Goal: Communication & Community: Answer question/provide support

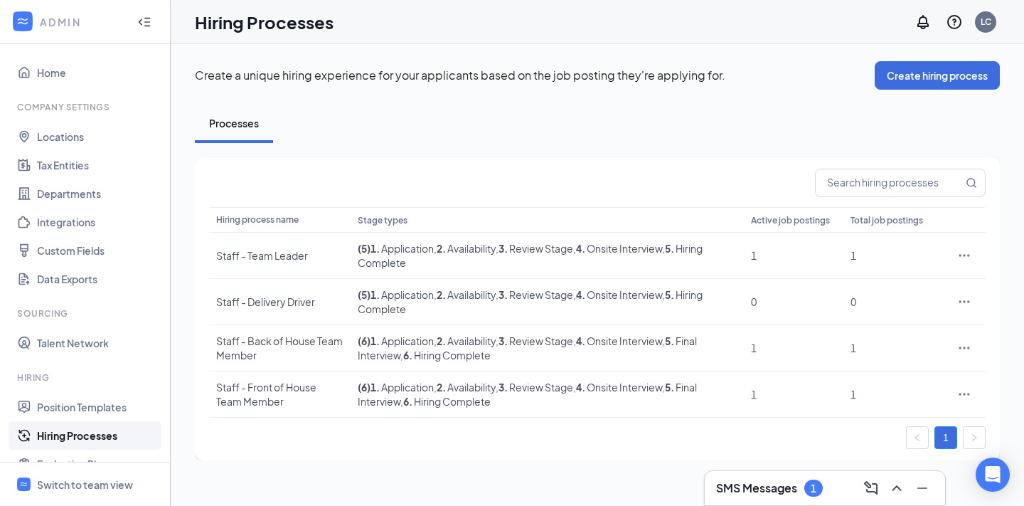
click at [784, 486] on h3 "SMS Messages" at bounding box center [756, 488] width 81 height 16
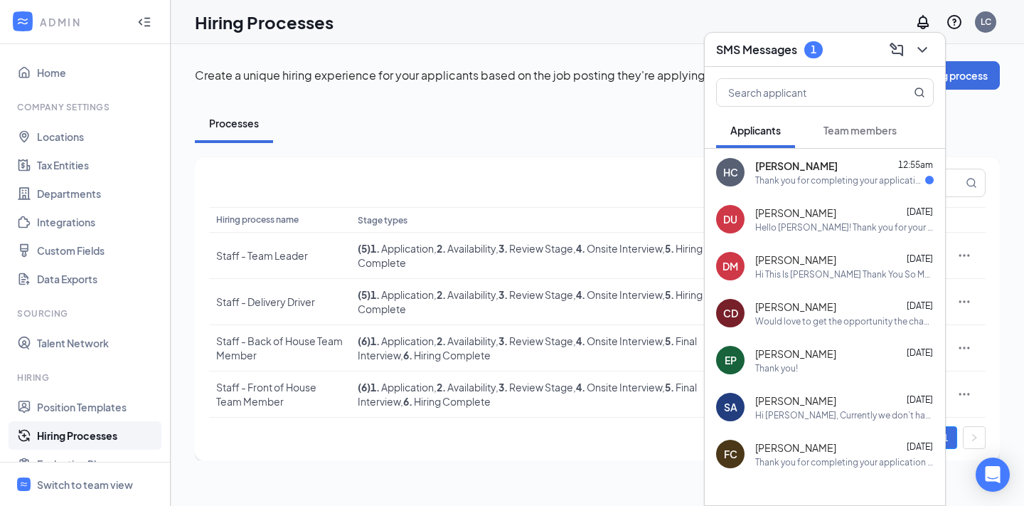
click at [843, 181] on div "Thank you for completing your application for the Front of House Team Member po…" at bounding box center [840, 180] width 170 height 12
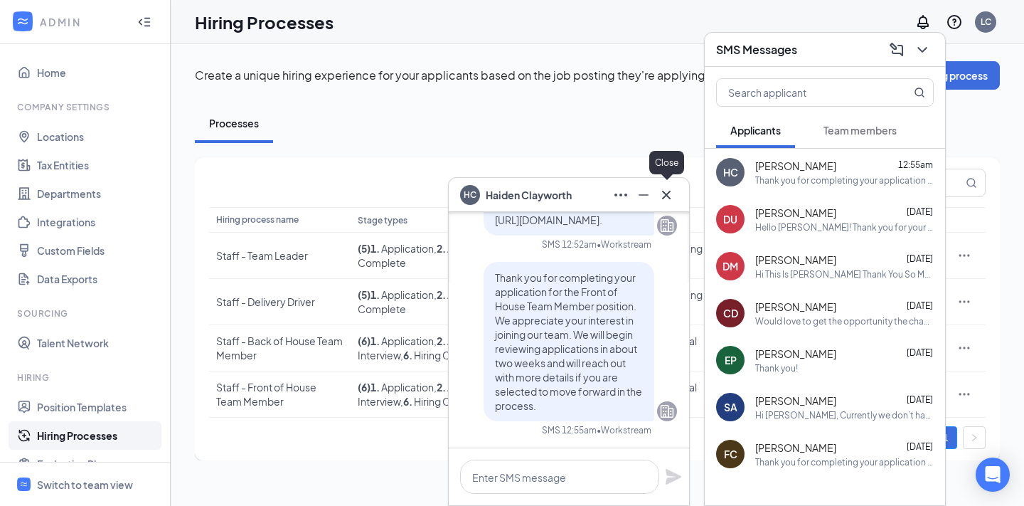
click at [667, 195] on icon "Cross" at bounding box center [666, 194] width 9 height 9
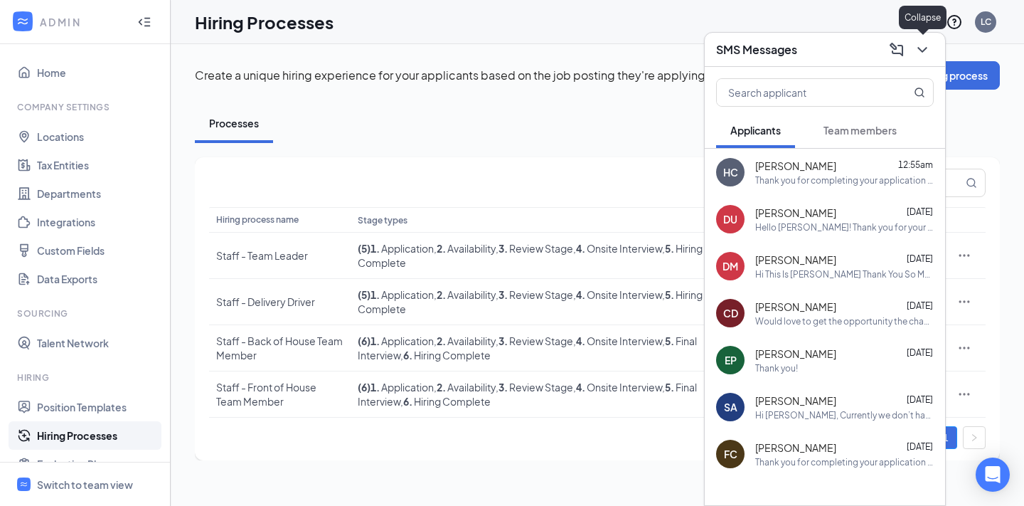
click at [930, 48] on icon "ChevronDown" at bounding box center [922, 49] width 17 height 17
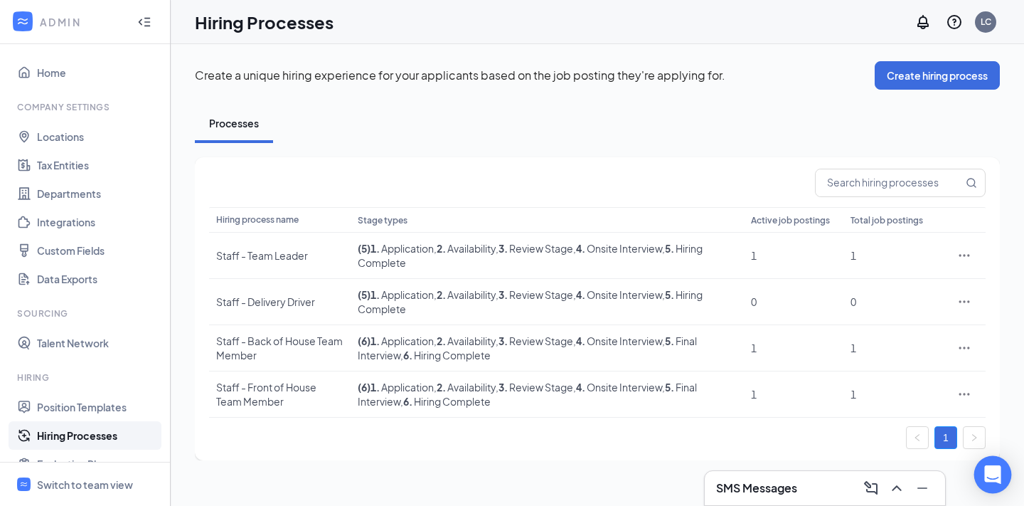
click at [995, 488] on div "Open Intercom Messenger" at bounding box center [993, 475] width 38 height 38
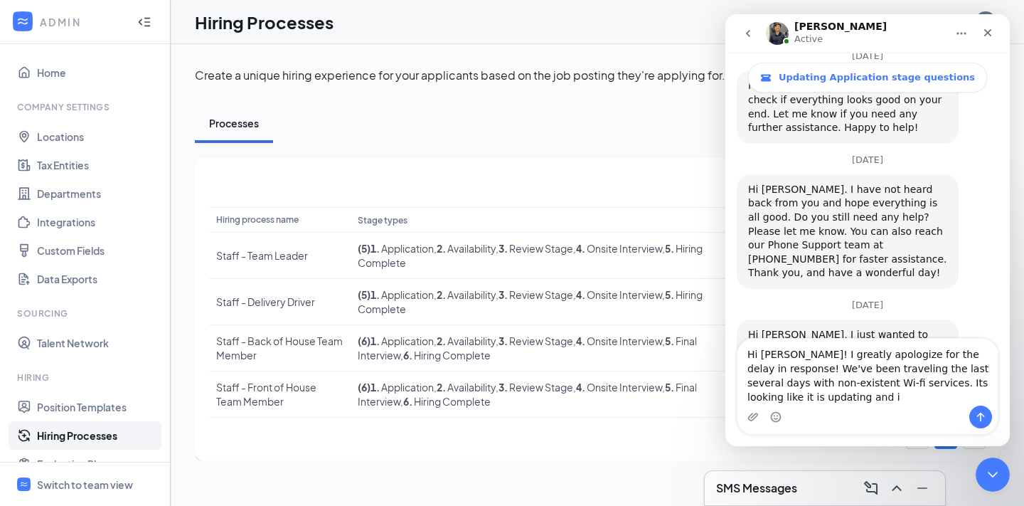
scroll to position [1148, 0]
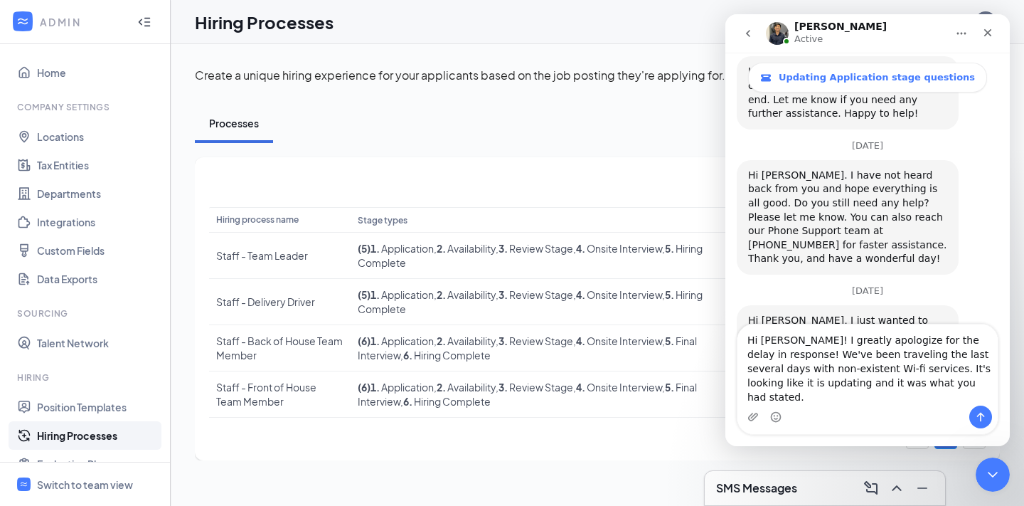
click at [750, 397] on textarea "Hi [PERSON_NAME]! I greatly apologize for the delay in response! We've been tra…" at bounding box center [867, 364] width 260 height 81
click at [922, 400] on textarea "Hi [PERSON_NAME]! I greatly apologize for the delay in response! We've been tra…" at bounding box center [867, 364] width 260 height 81
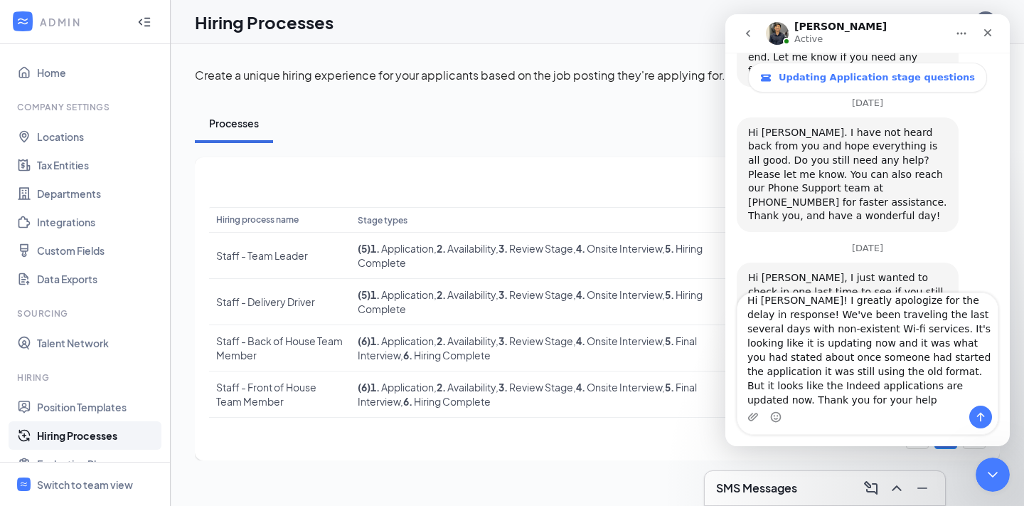
scroll to position [1193, 0]
type textarea "Hi [PERSON_NAME]! I greatly apologize for the delay in response! We've been tra…"
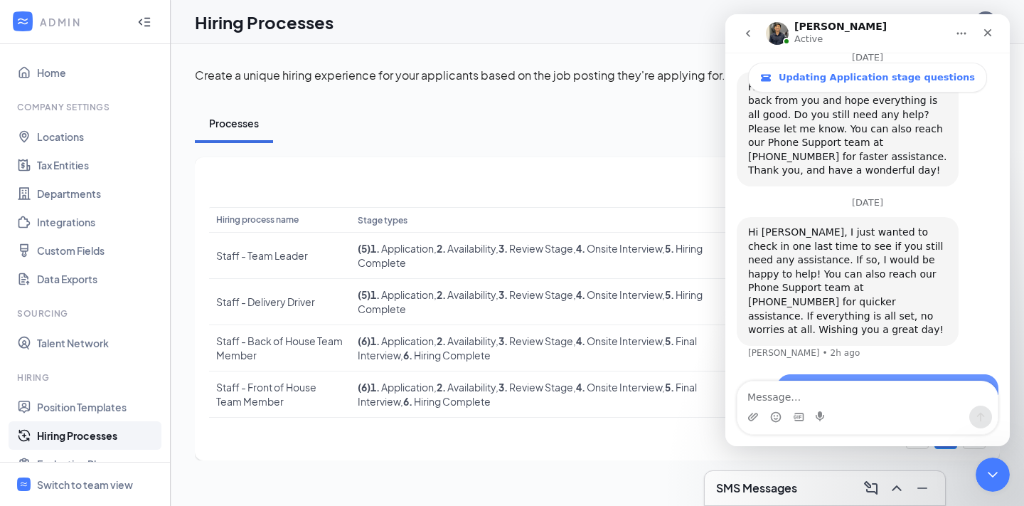
scroll to position [1269, 0]
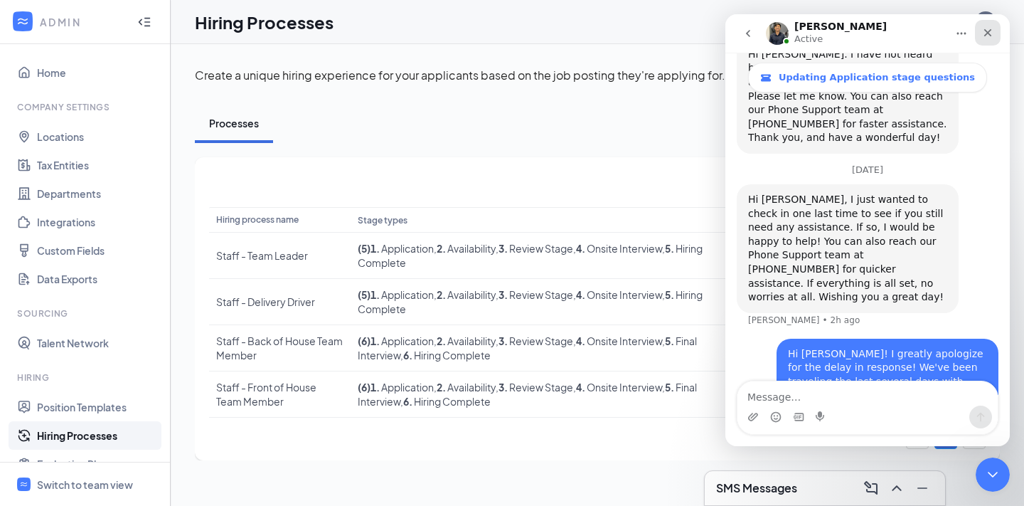
click at [984, 33] on icon "Close" at bounding box center [987, 32] width 11 height 11
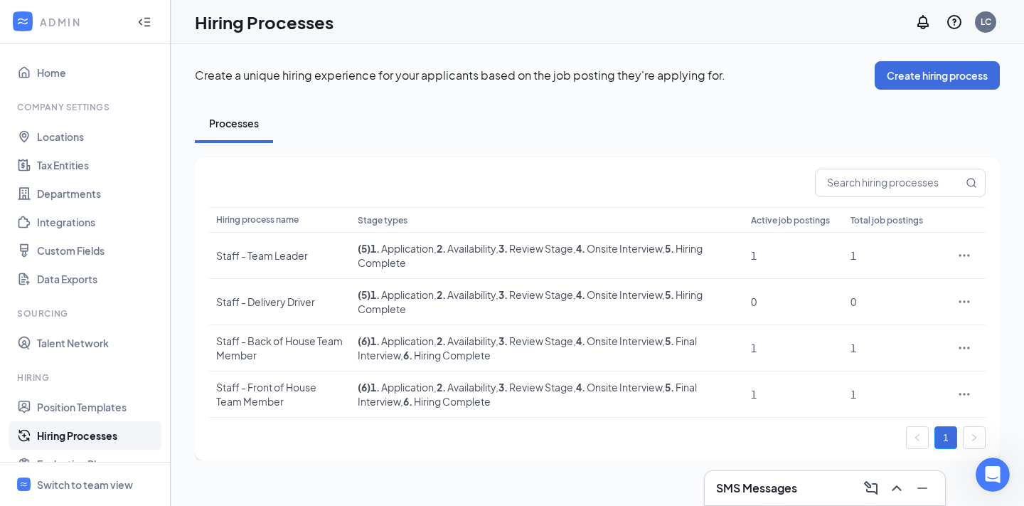
scroll to position [0, 0]
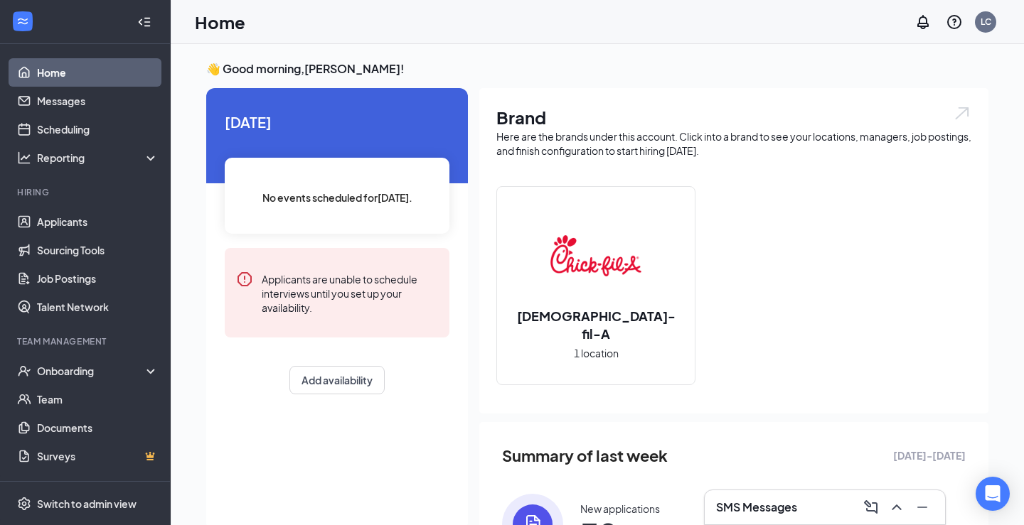
click at [882, 171] on div "Brand Here are the brands under this account. Click into a brand to see your lo…" at bounding box center [733, 251] width 509 height 326
click at [113, 232] on link "Applicants" at bounding box center [98, 222] width 122 height 28
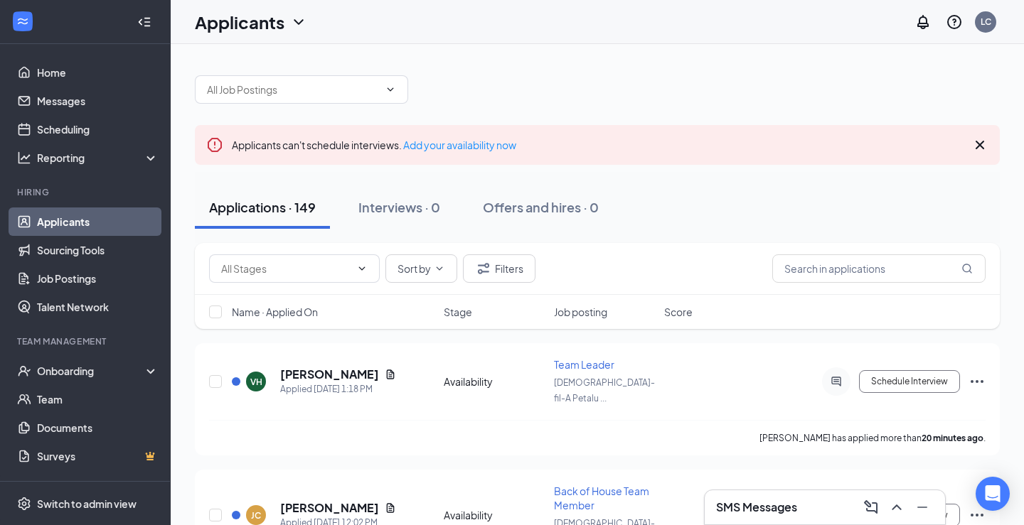
scroll to position [85, 0]
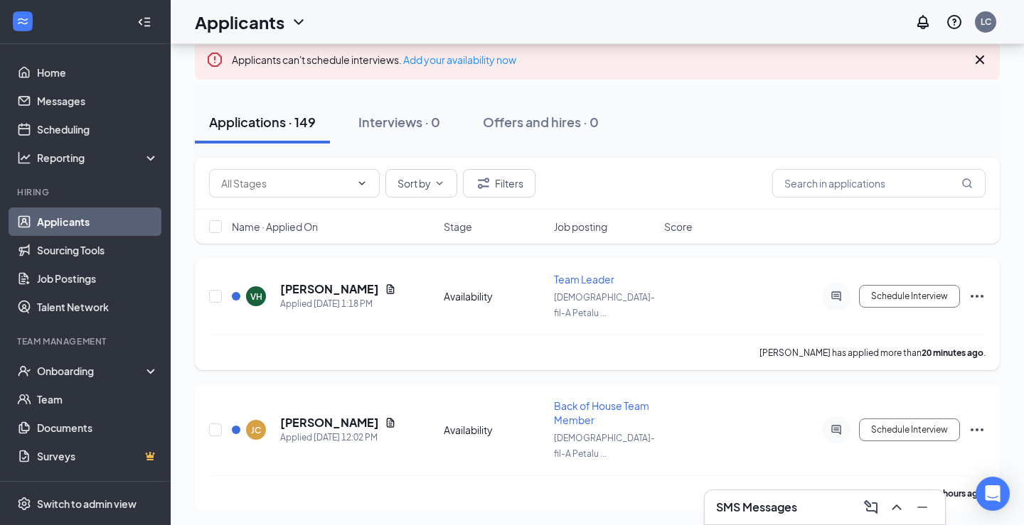
click at [573, 277] on span "Team Leader" at bounding box center [584, 279] width 60 height 13
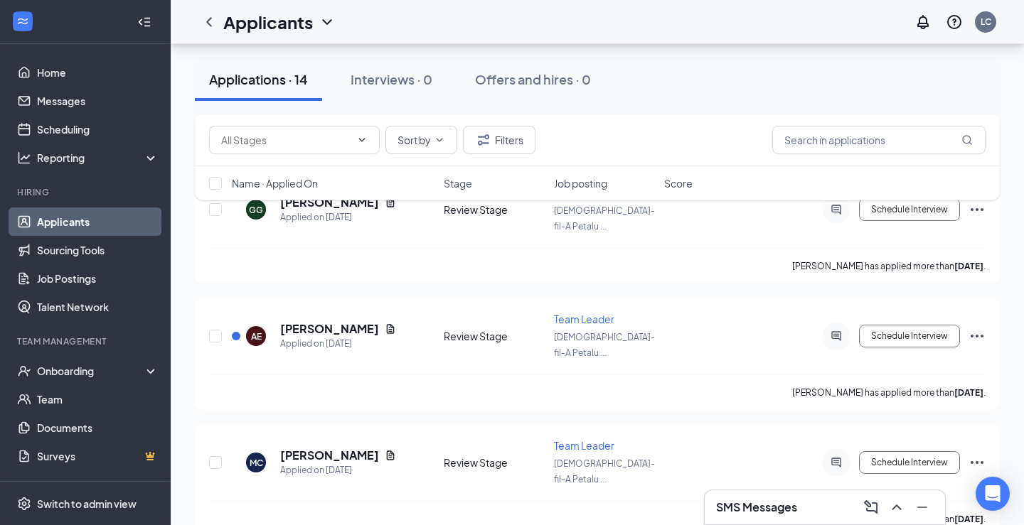
scroll to position [959, 0]
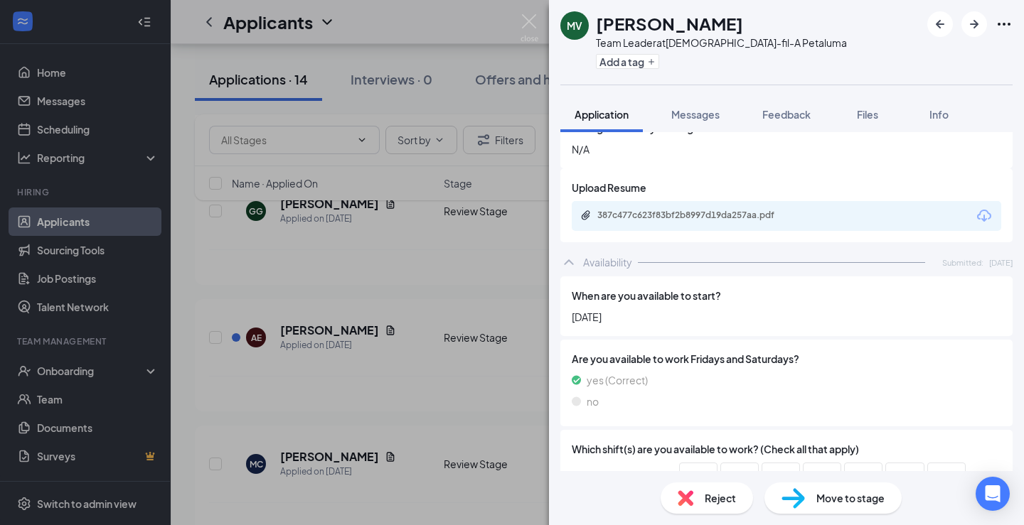
scroll to position [1043, 0]
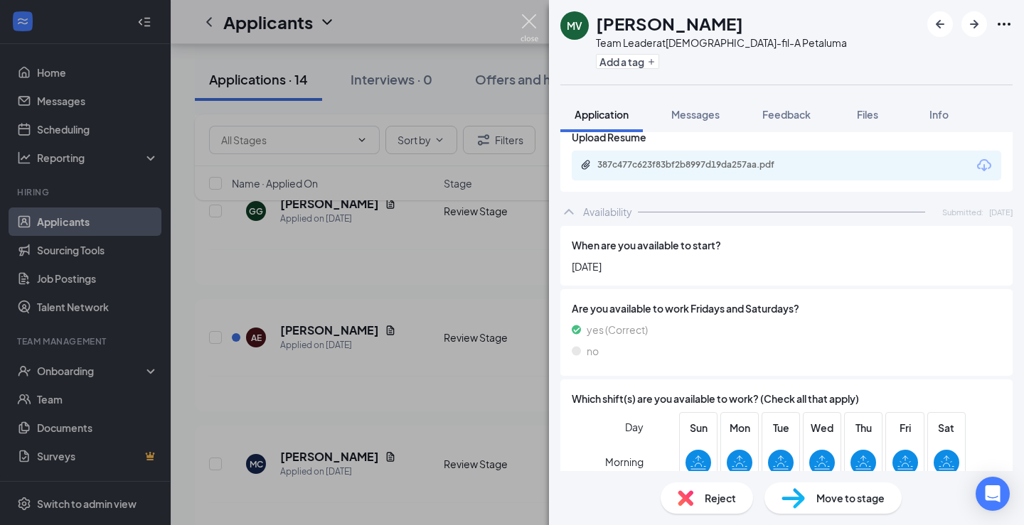
click at [526, 22] on img at bounding box center [530, 28] width 18 height 28
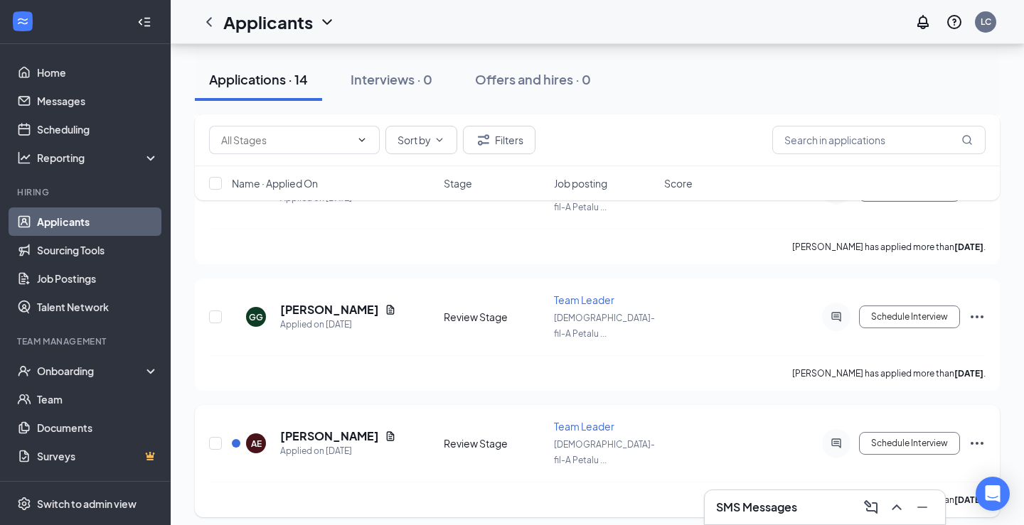
scroll to position [851, 0]
click at [333, 430] on h5 "[PERSON_NAME]" at bounding box center [329, 438] width 99 height 16
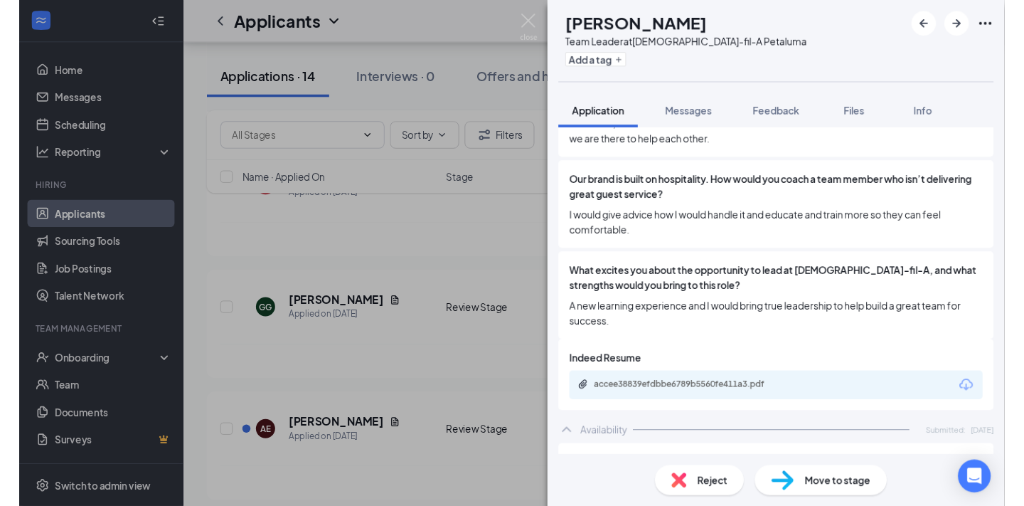
scroll to position [825, 0]
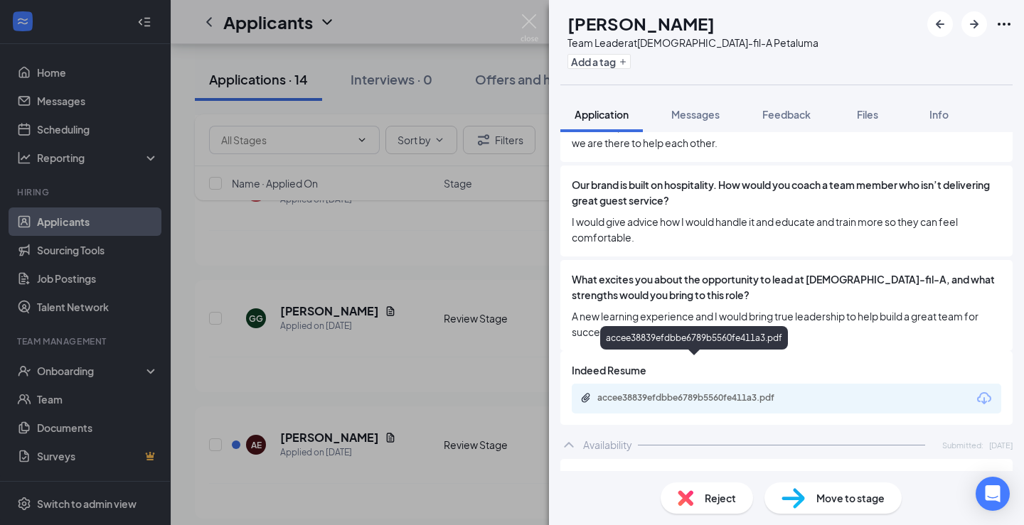
click at [693, 393] on div "accee38839efdbbe6789b5560fe411a3.pdf" at bounding box center [696, 398] width 199 height 11
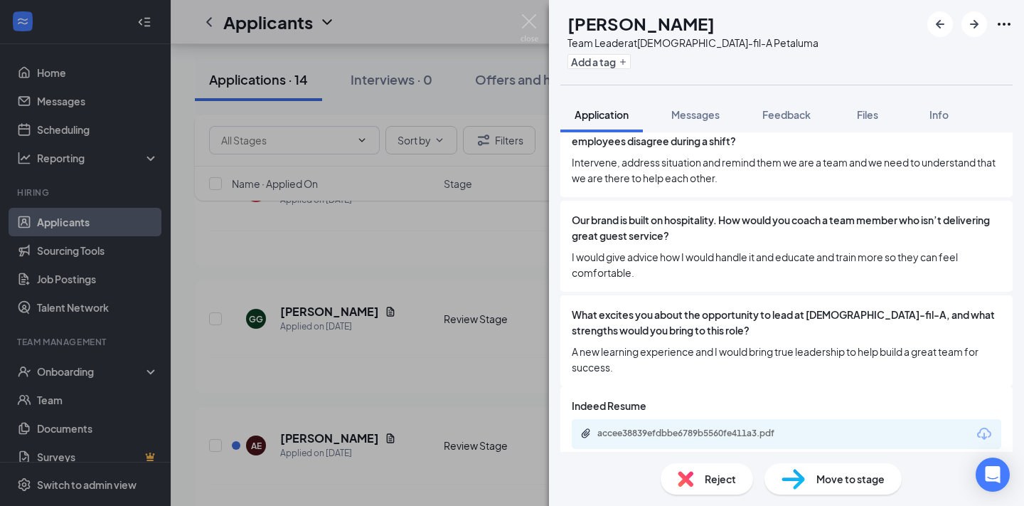
scroll to position [791, 0]
click at [393, 274] on div "AE [PERSON_NAME] Team Leader at [DEMOGRAPHIC_DATA]-fil-A Petaluma Add a tag App…" at bounding box center [512, 253] width 1024 height 506
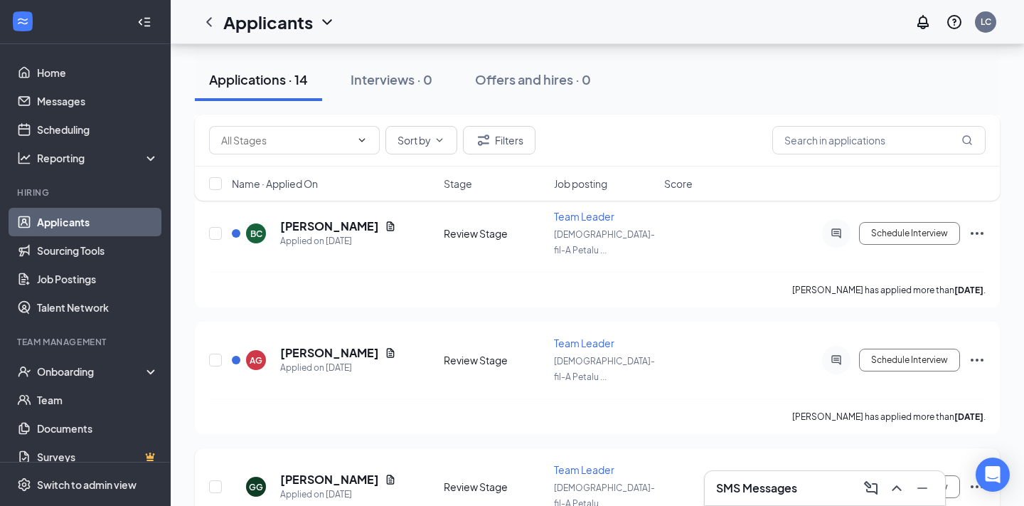
scroll to position [673, 0]
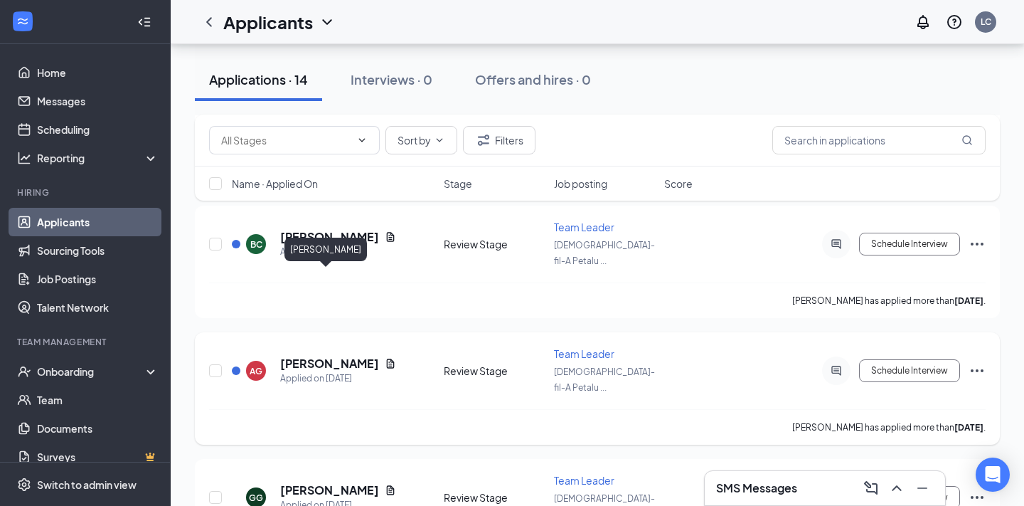
click at [328, 356] on h5 "[PERSON_NAME]" at bounding box center [329, 364] width 99 height 16
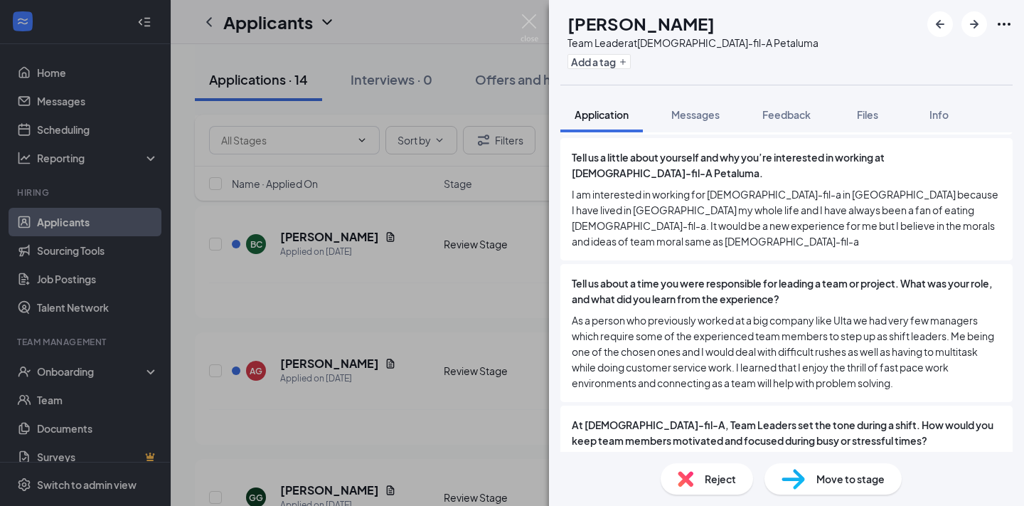
scroll to position [1623, 0]
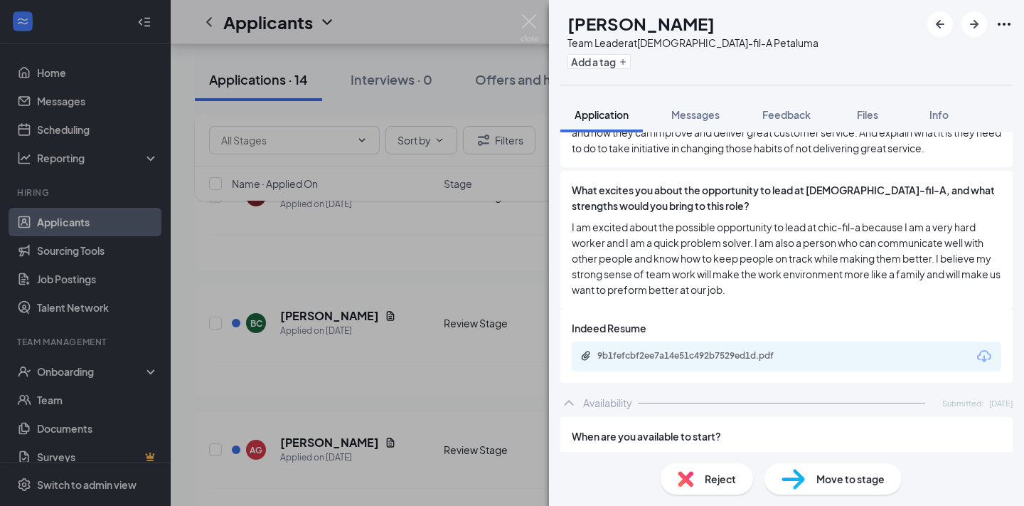
scroll to position [1090, 0]
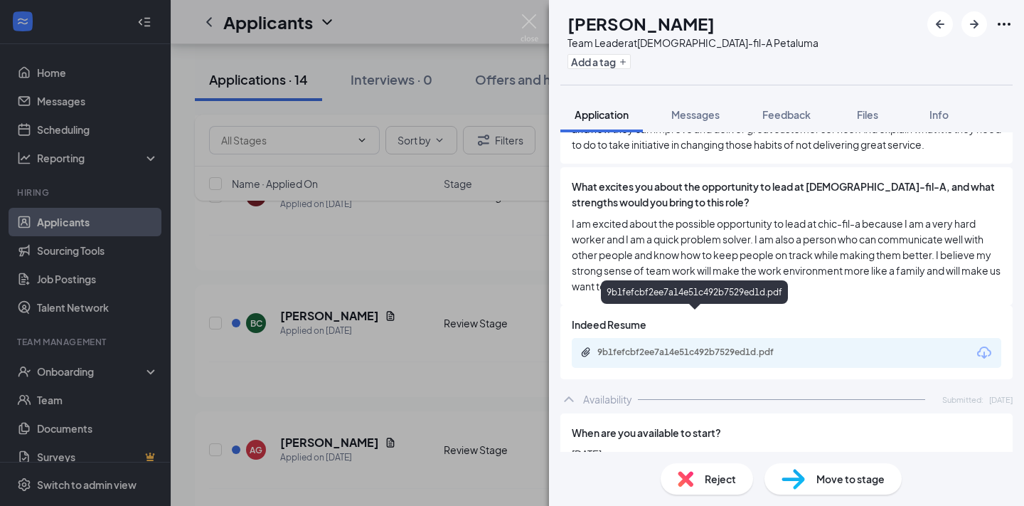
click at [676, 346] on div "9b1fefcbf2ee7a14e51c492b7529ed1d.pdf" at bounding box center [696, 351] width 199 height 11
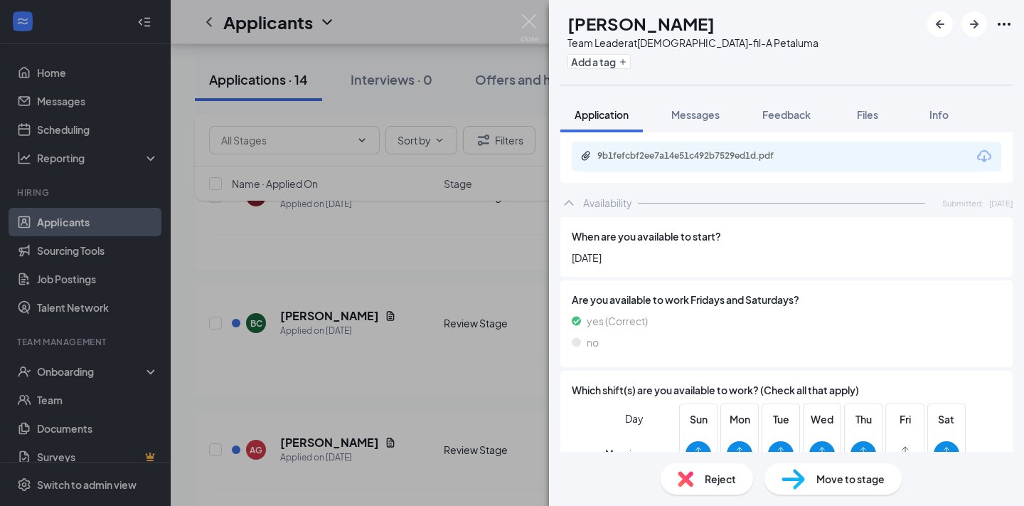
scroll to position [1284, 0]
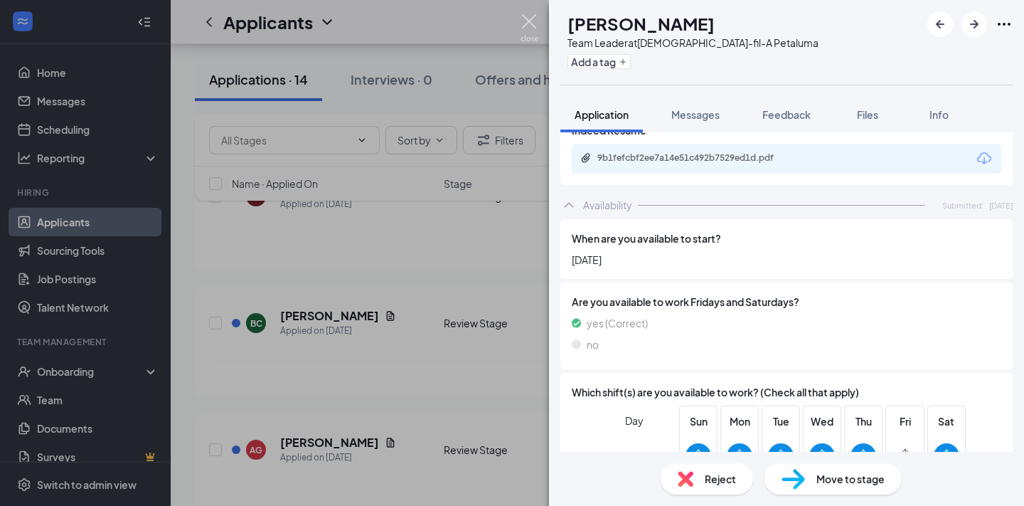
click at [528, 32] on img at bounding box center [530, 28] width 18 height 28
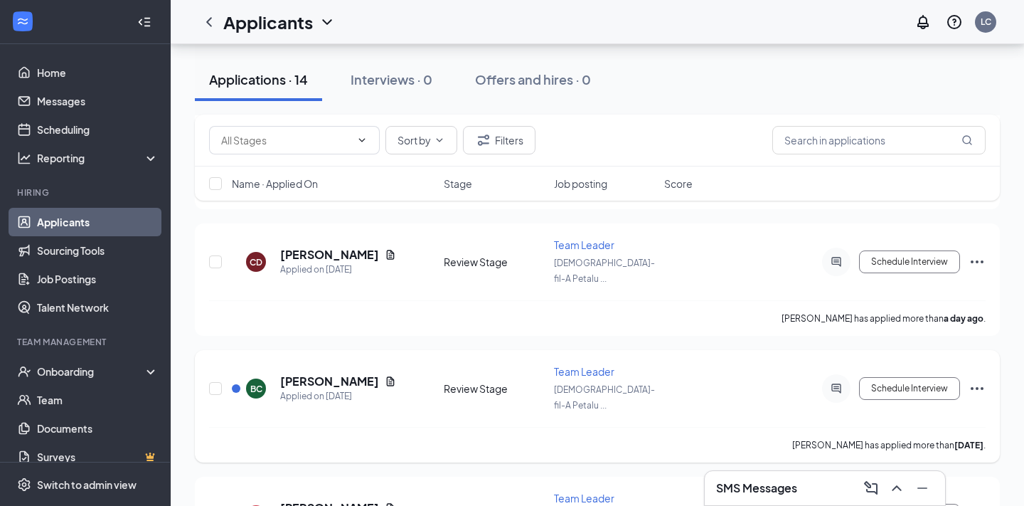
scroll to position [526, 0]
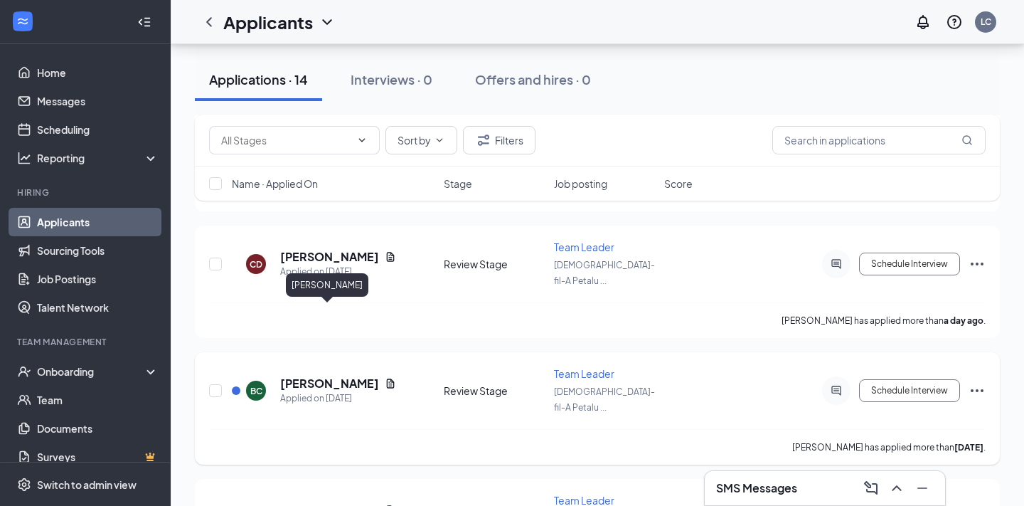
click at [331, 375] on h5 "[PERSON_NAME]" at bounding box center [329, 383] width 99 height 16
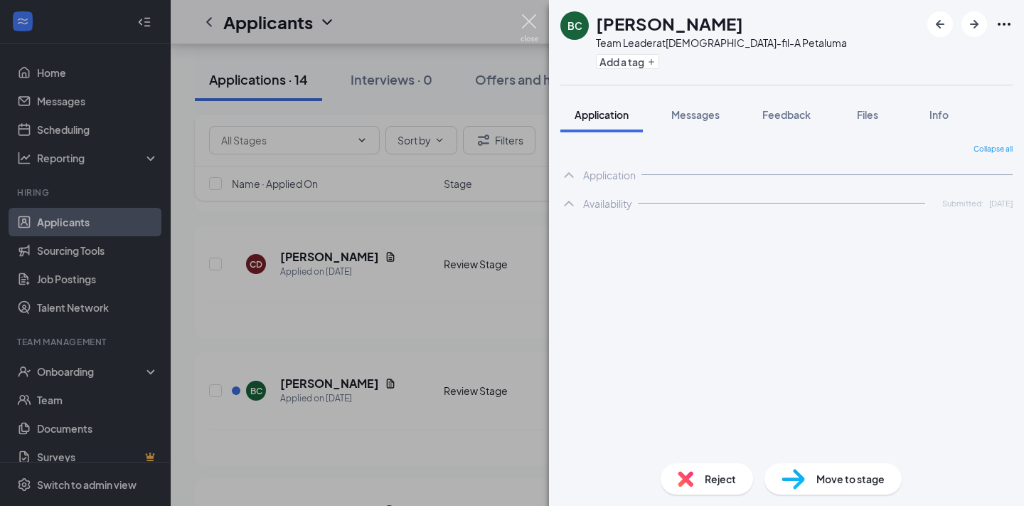
click at [533, 24] on img at bounding box center [530, 28] width 18 height 28
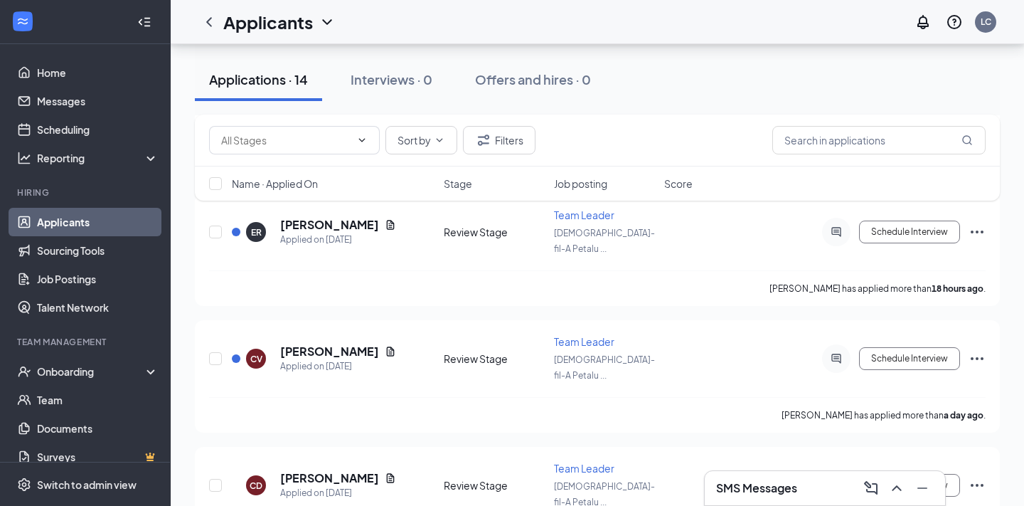
scroll to position [304, 0]
click at [343, 344] on h5 "[PERSON_NAME]" at bounding box center [329, 352] width 99 height 16
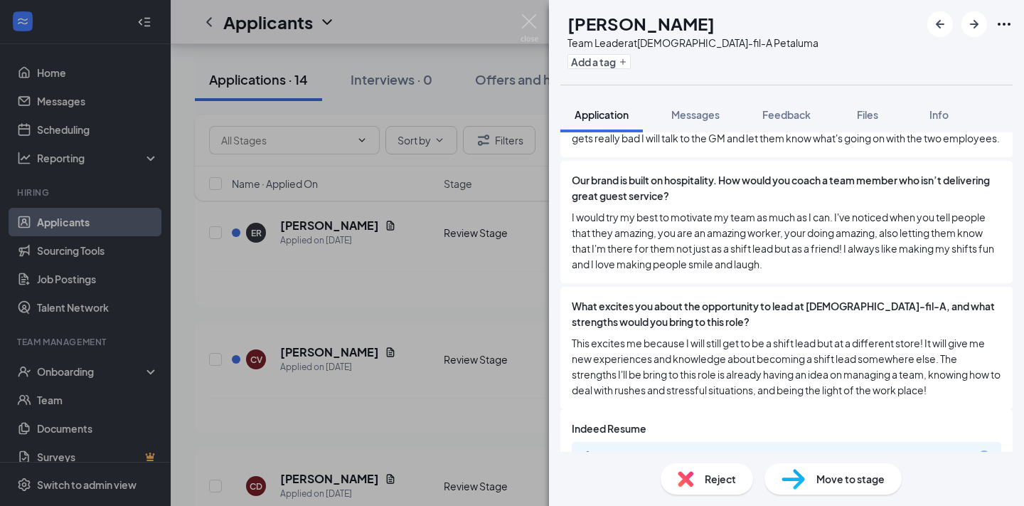
scroll to position [1039, 0]
click at [732, 449] on div "82d2347fbd740e0800cedfd8f576d4d8.pdf" at bounding box center [696, 454] width 199 height 11
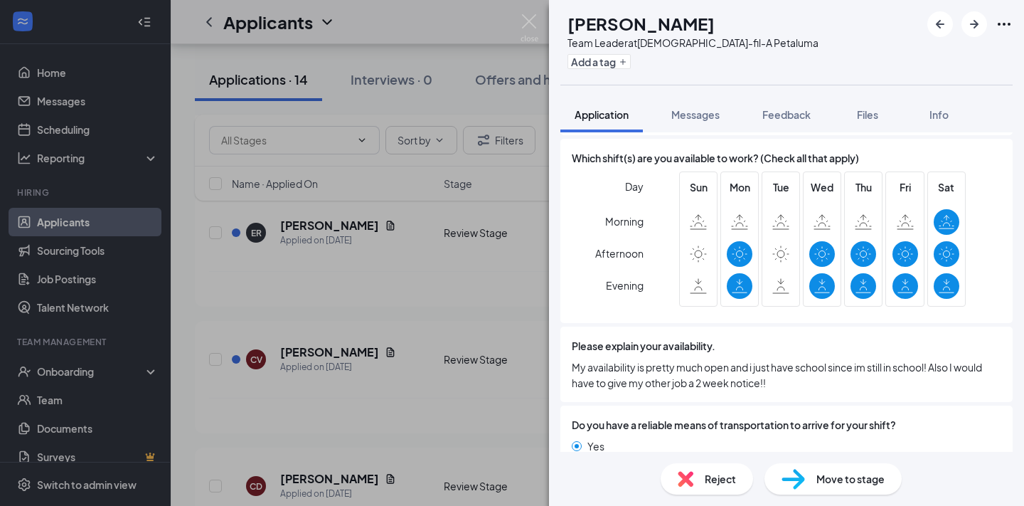
scroll to position [1569, 0]
click at [527, 19] on img at bounding box center [530, 28] width 18 height 28
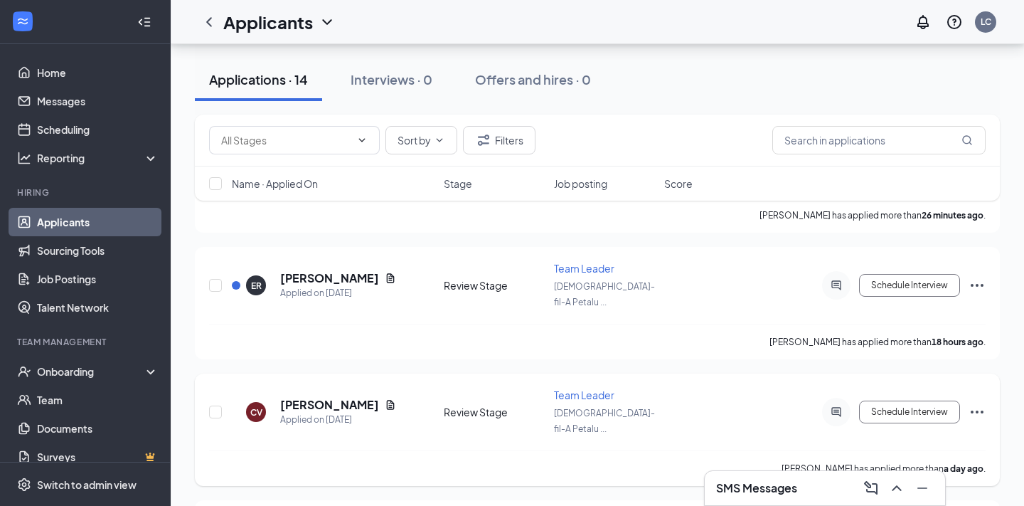
scroll to position [250, 0]
click at [341, 272] on h5 "[PERSON_NAME]" at bounding box center [329, 280] width 99 height 16
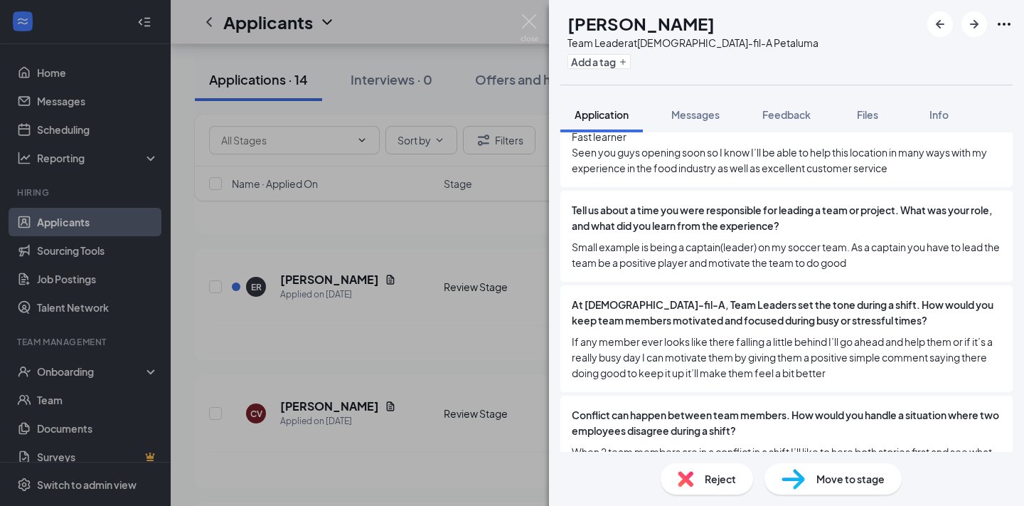
scroll to position [628, 0]
click at [536, 23] on img at bounding box center [530, 28] width 18 height 28
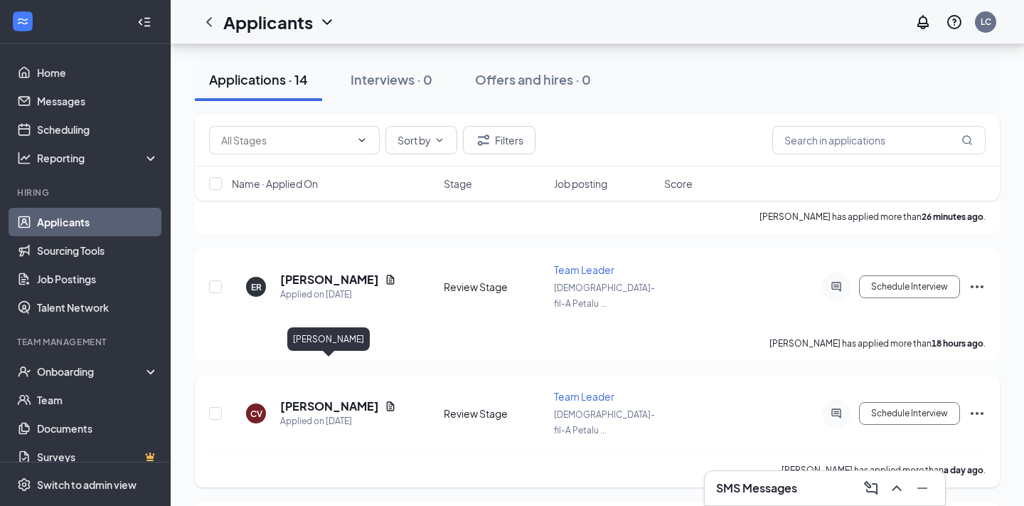
click at [332, 398] on h5 "[PERSON_NAME]" at bounding box center [329, 406] width 99 height 16
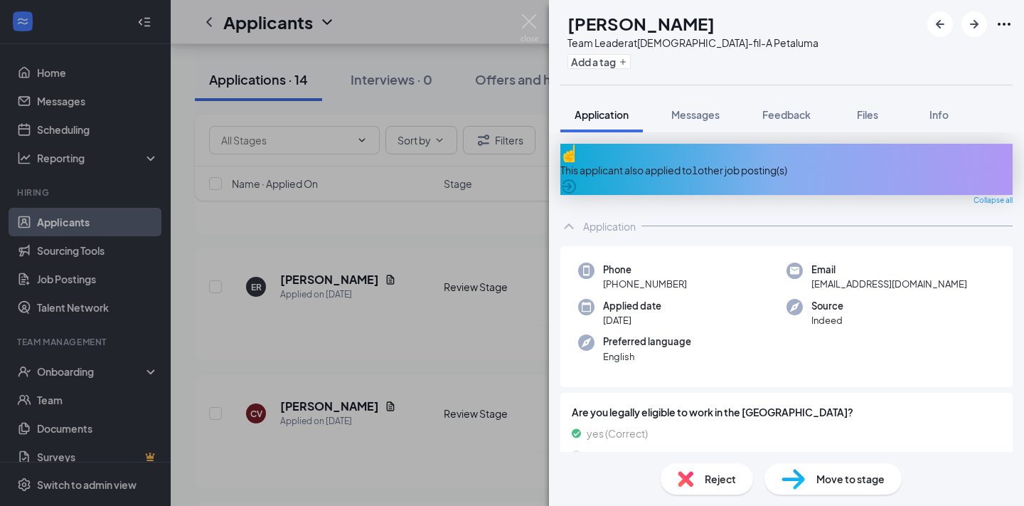
click at [821, 162] on div "This applicant also applied to 1 other job posting(s)" at bounding box center [786, 170] width 452 height 16
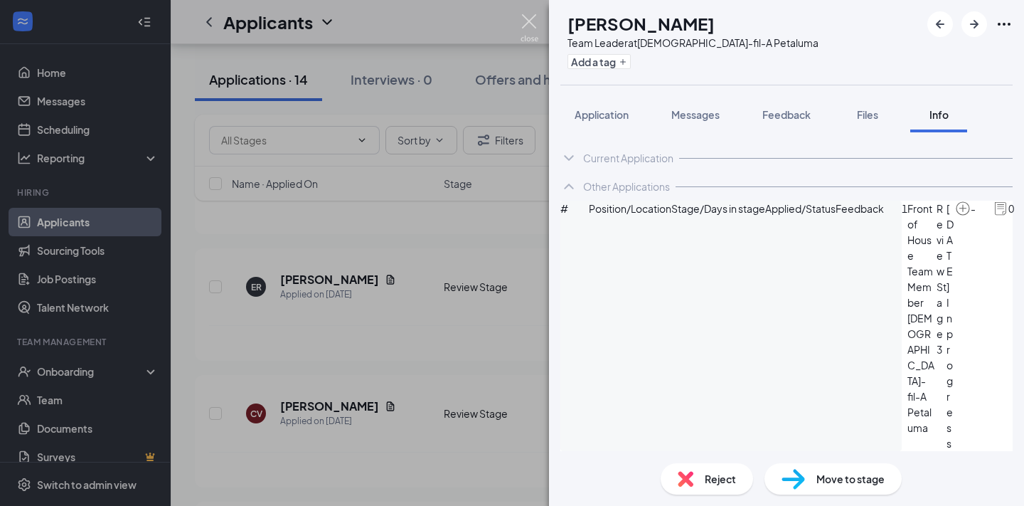
click at [530, 28] on img at bounding box center [530, 28] width 18 height 28
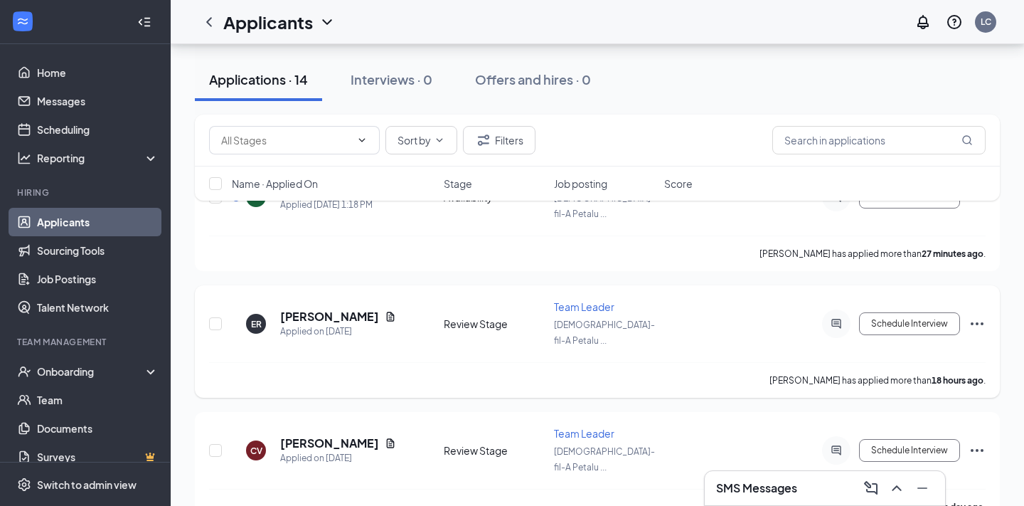
scroll to position [206, 0]
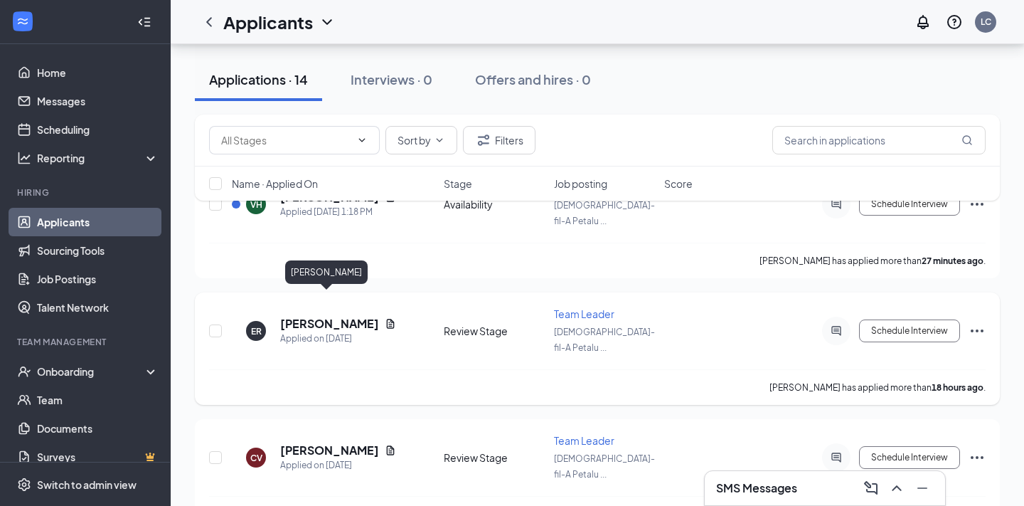
click at [337, 316] on h5 "[PERSON_NAME]" at bounding box center [329, 324] width 99 height 16
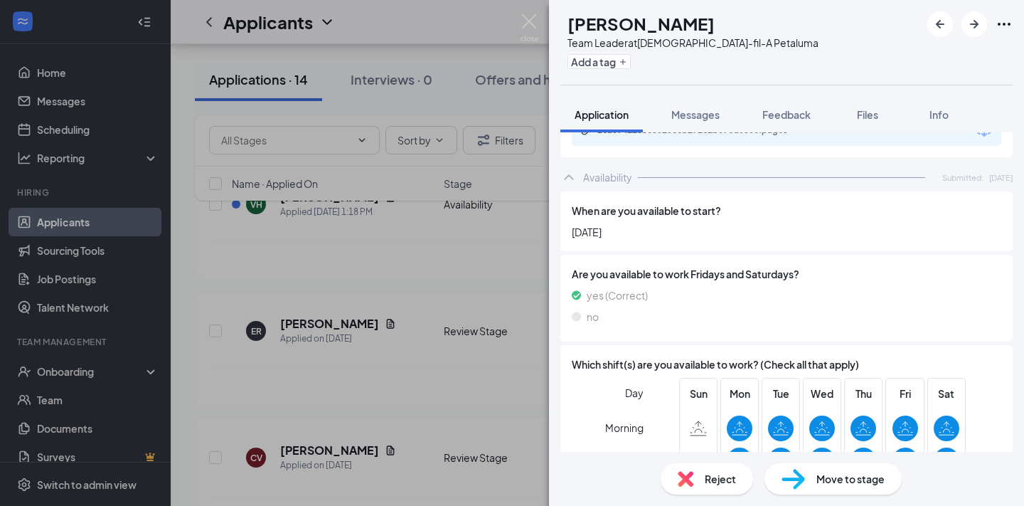
scroll to position [1149, 0]
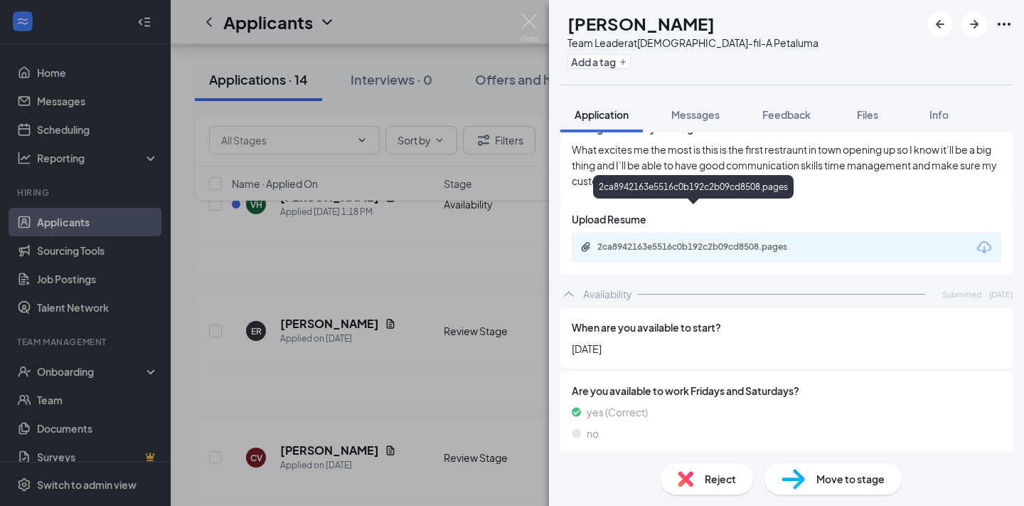
click at [678, 241] on div "2ca8942163e5516c0b192c2b09cd8508.pages" at bounding box center [696, 246] width 199 height 11
click at [530, 19] on img at bounding box center [530, 28] width 18 height 28
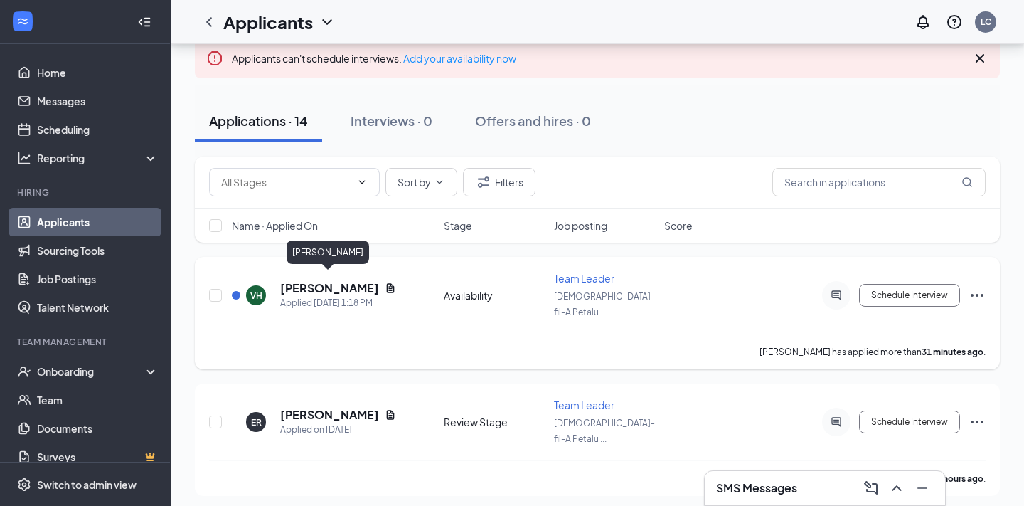
scroll to position [116, 0]
click at [317, 279] on h5 "[PERSON_NAME]" at bounding box center [329, 287] width 99 height 16
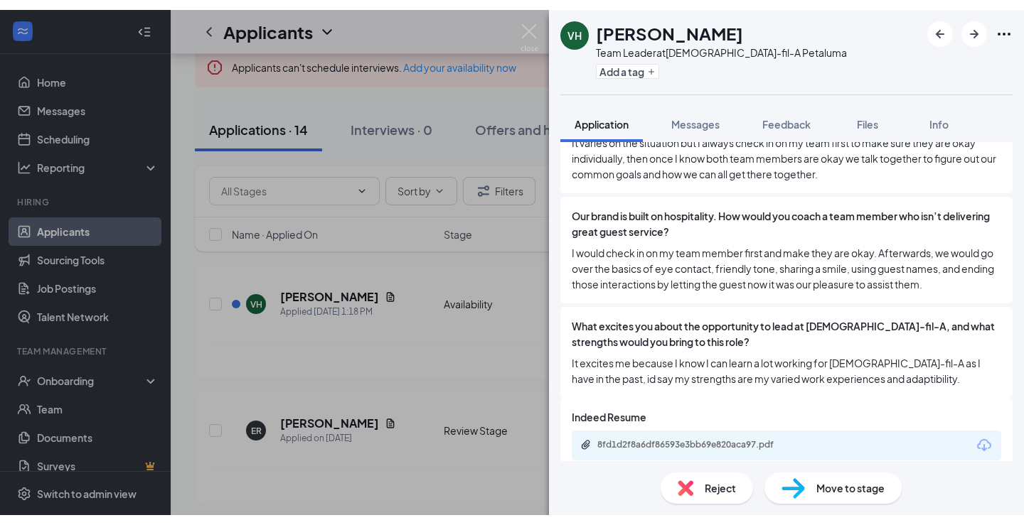
scroll to position [941, 0]
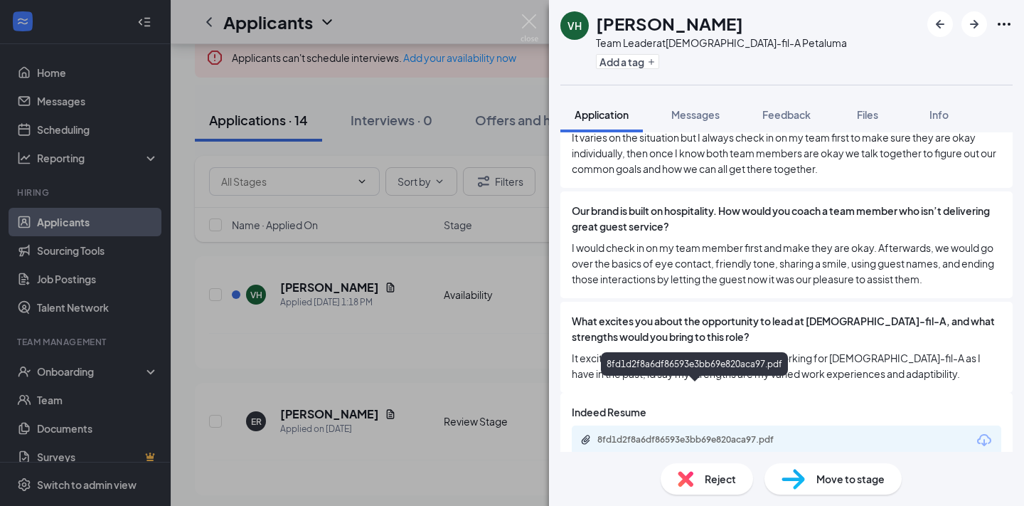
click at [694, 434] on div "8fd1d2f8a6df86593e3bb69e820aca97.pdf" at bounding box center [696, 439] width 199 height 11
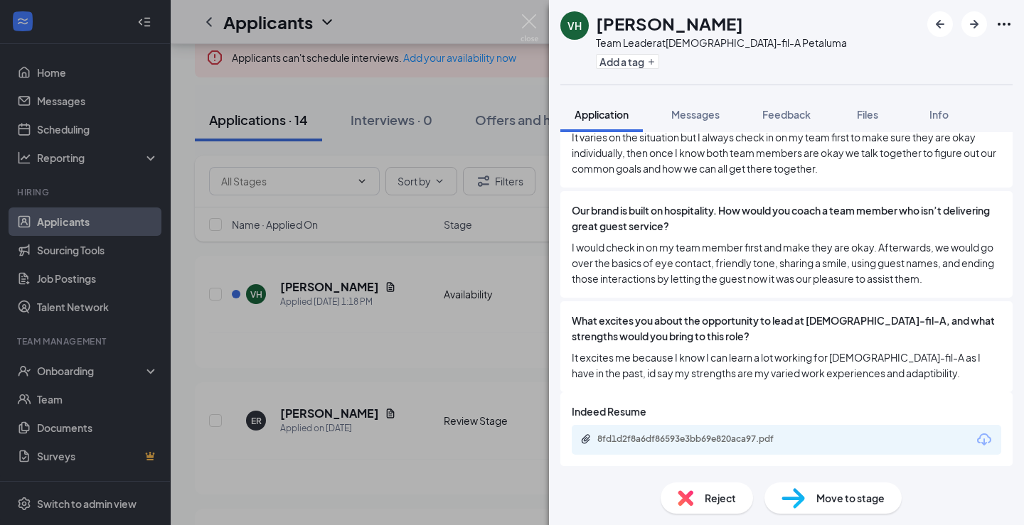
scroll to position [915, 0]
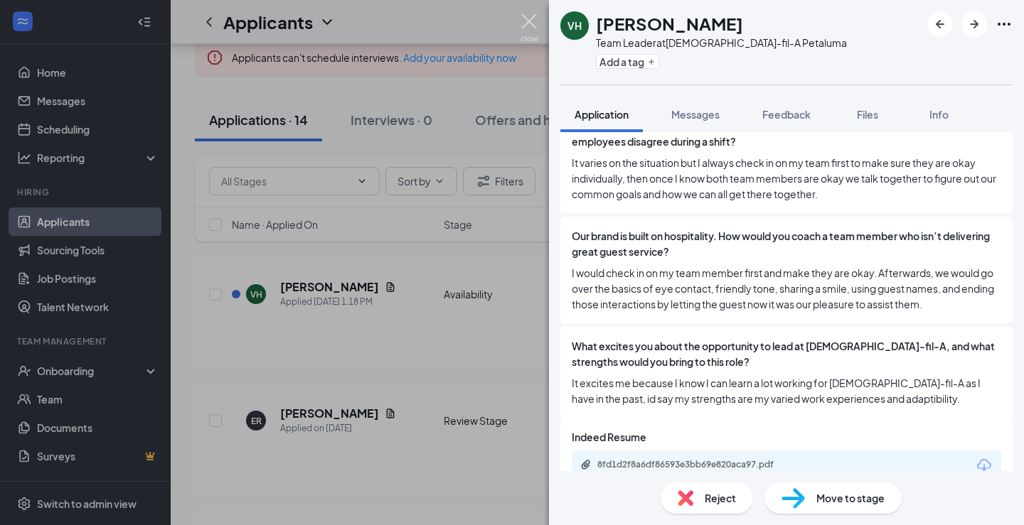
click at [528, 21] on img at bounding box center [530, 28] width 18 height 28
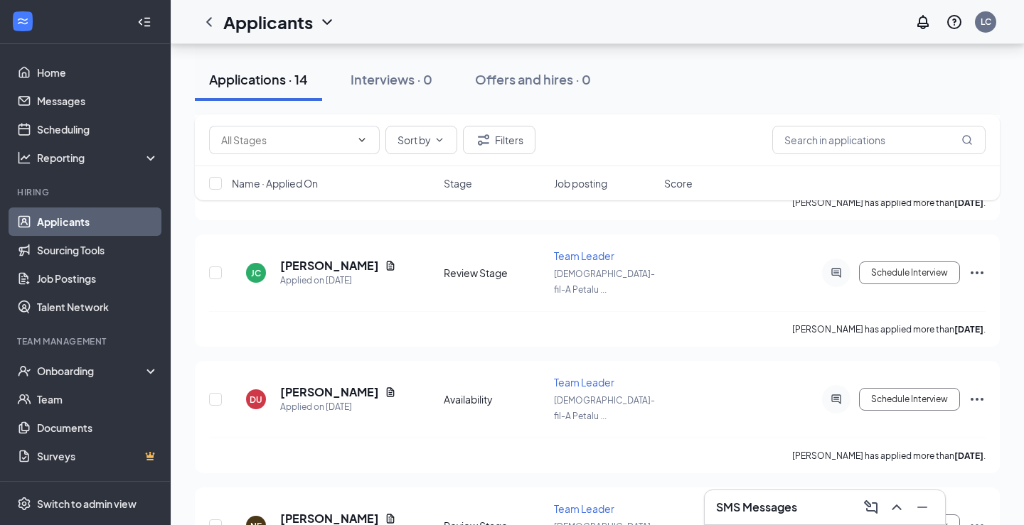
scroll to position [1402, 0]
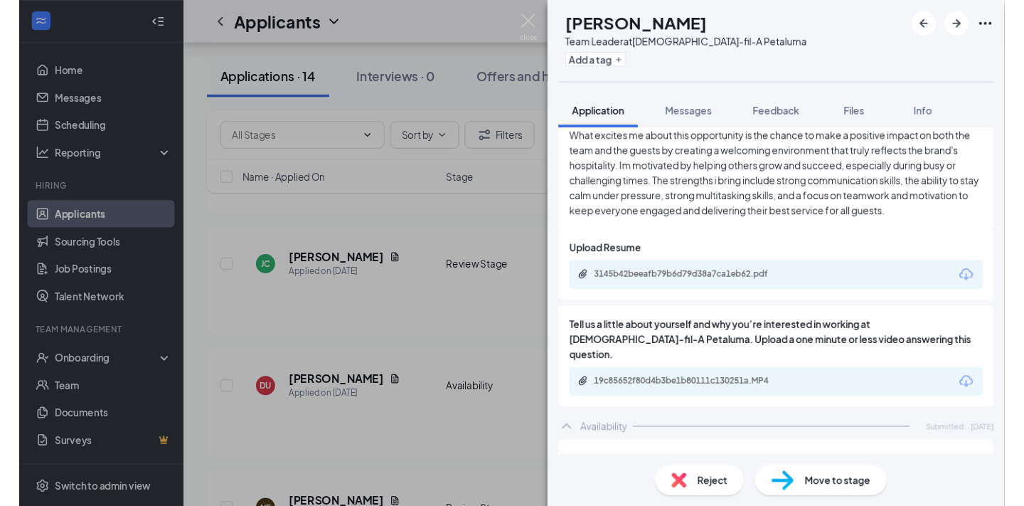
scroll to position [1141, 0]
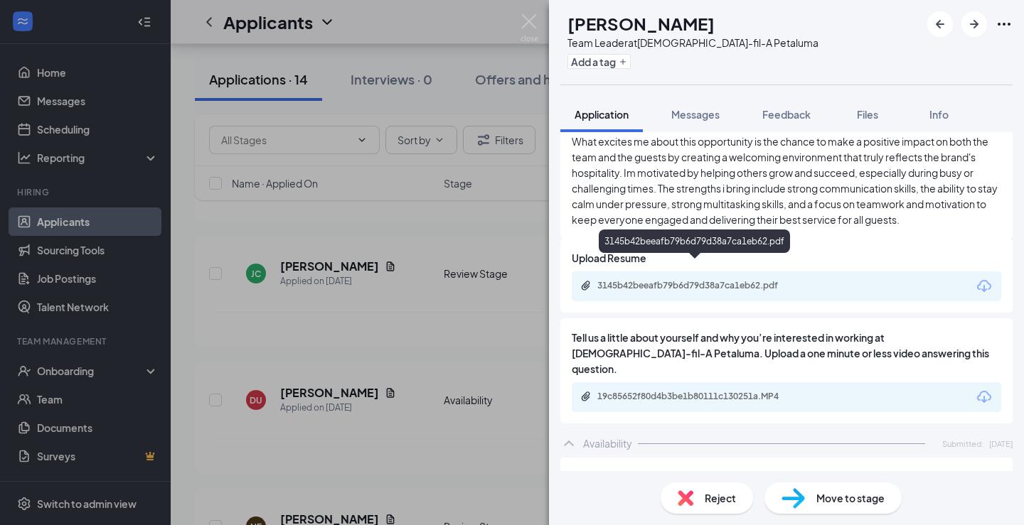
click at [714, 280] on div "3145b42beeafb79b6d79d38a7ca1eb62.pdf" at bounding box center [696, 285] width 199 height 11
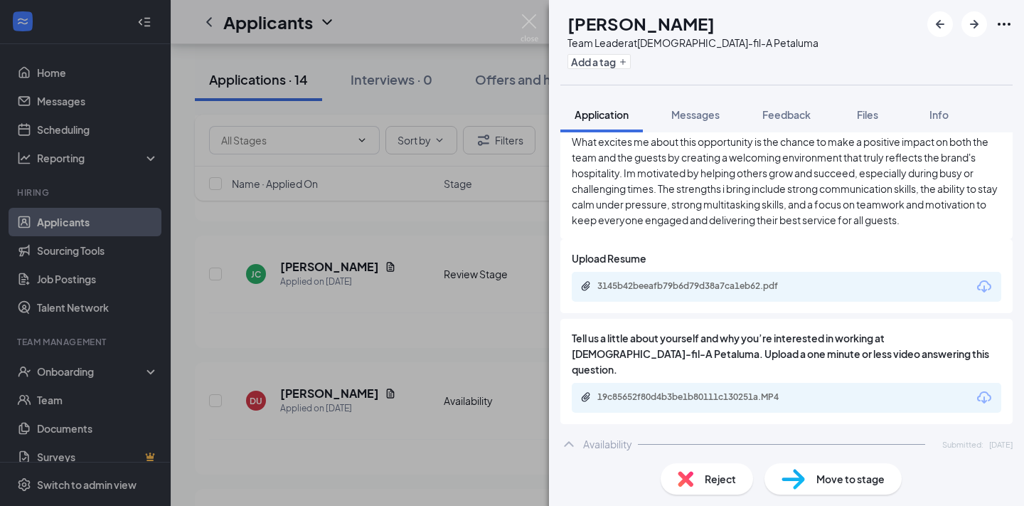
click at [669, 391] on div "19c85652f80d4b3be1b80111c130251a.MP4" at bounding box center [696, 396] width 199 height 11
click at [531, 17] on img at bounding box center [530, 28] width 18 height 28
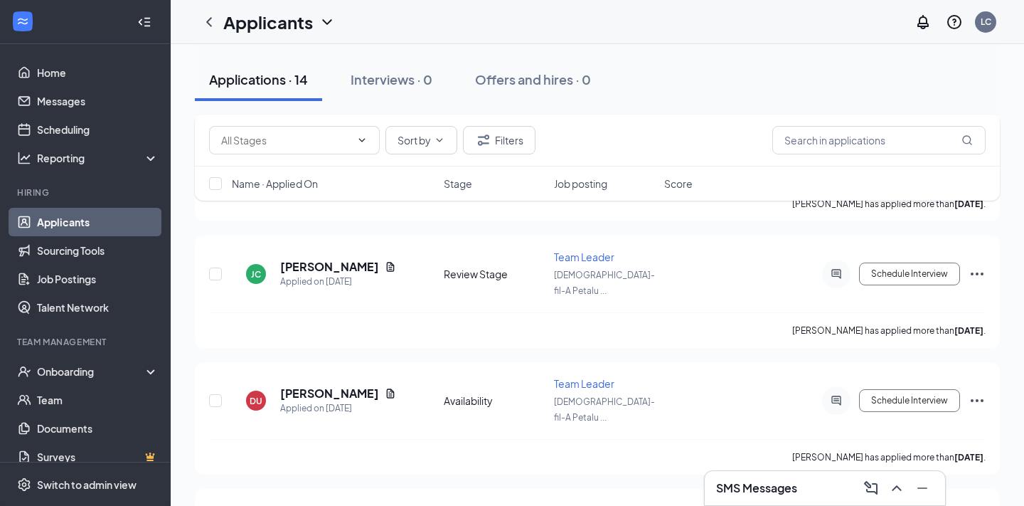
scroll to position [1599, 0]
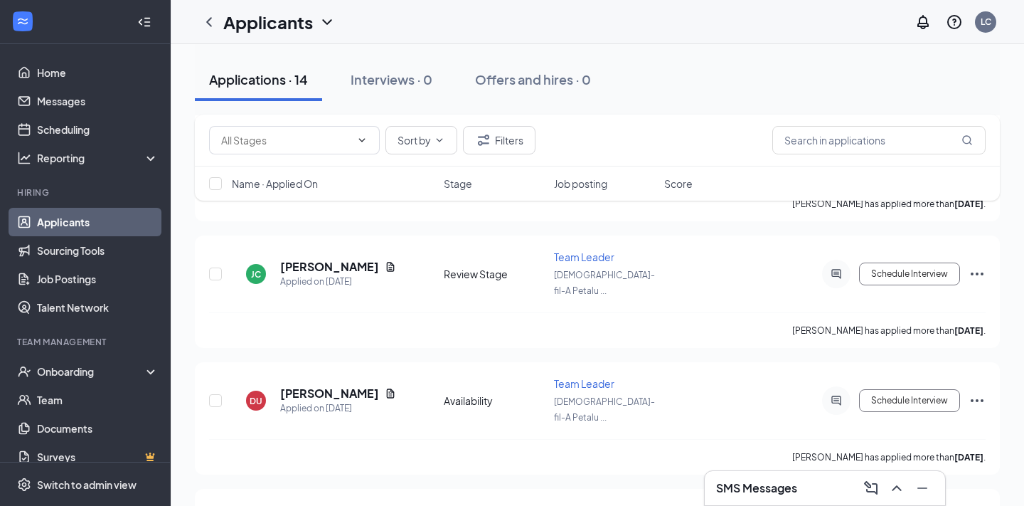
type textarea "Hello! I am wondering if Workstream has a video interview feature that I am abl…"
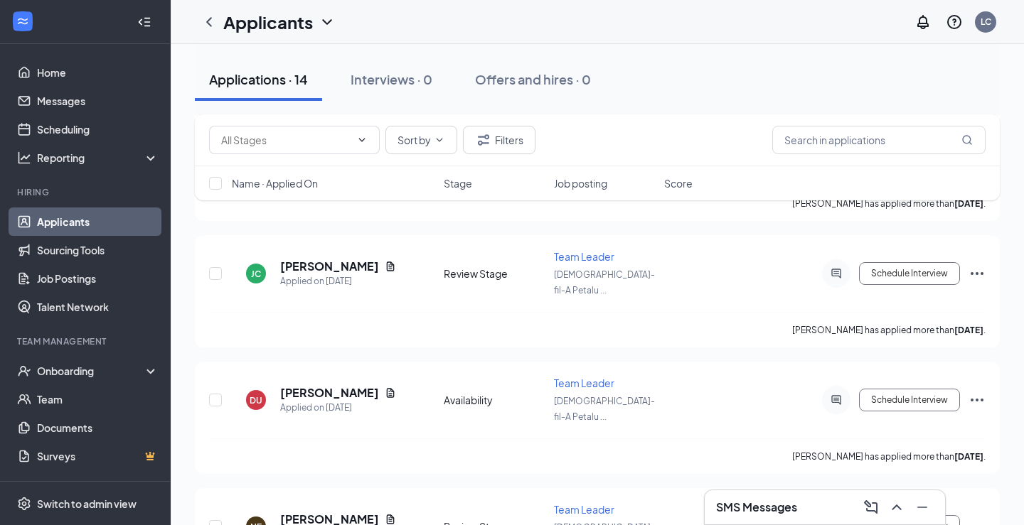
scroll to position [0, 0]
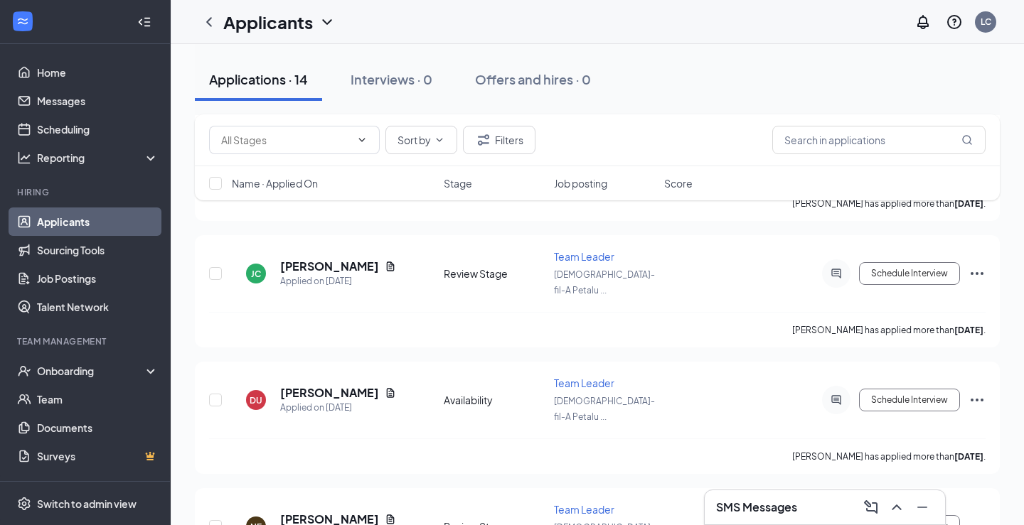
click at [63, 503] on div "Switch to admin view" at bounding box center [87, 504] width 100 height 14
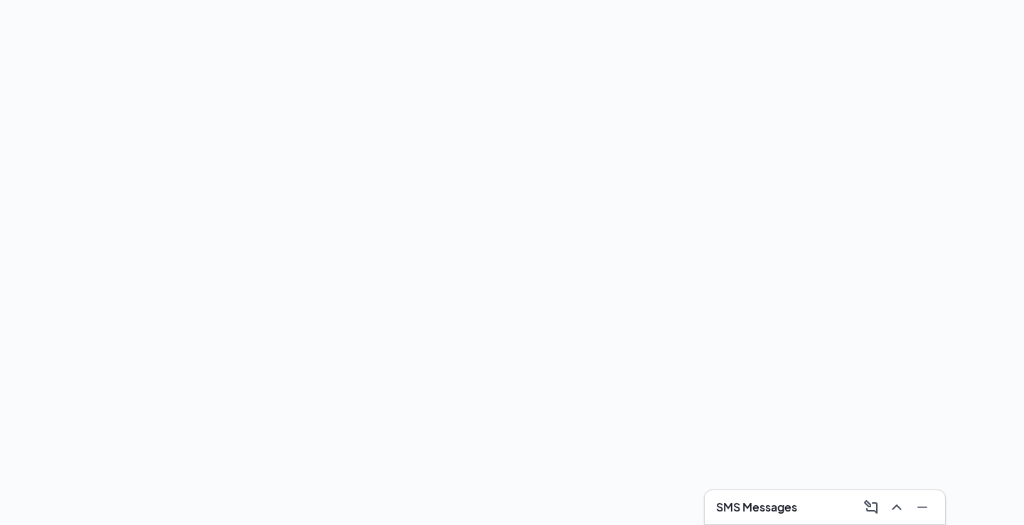
scroll to position [495, 0]
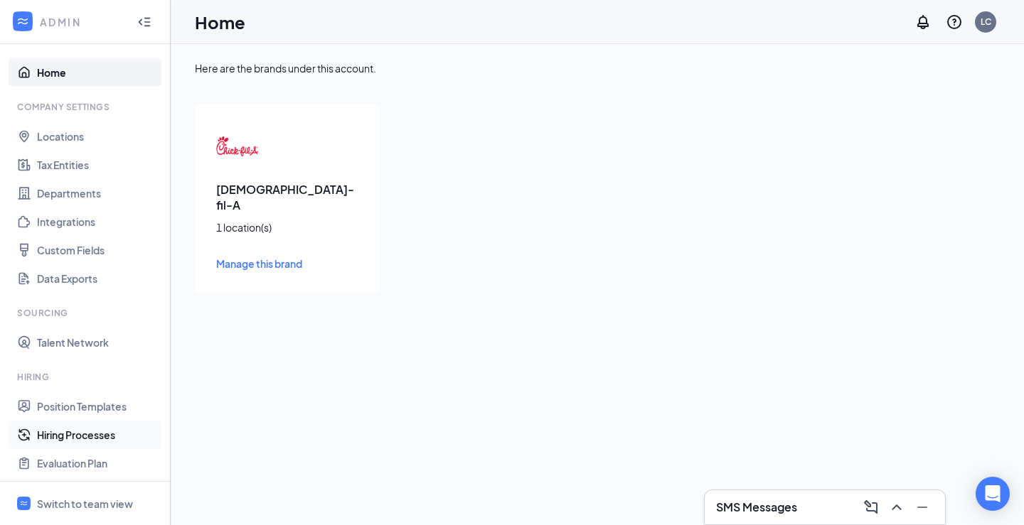
click at [77, 436] on link "Hiring Processes" at bounding box center [98, 435] width 122 height 28
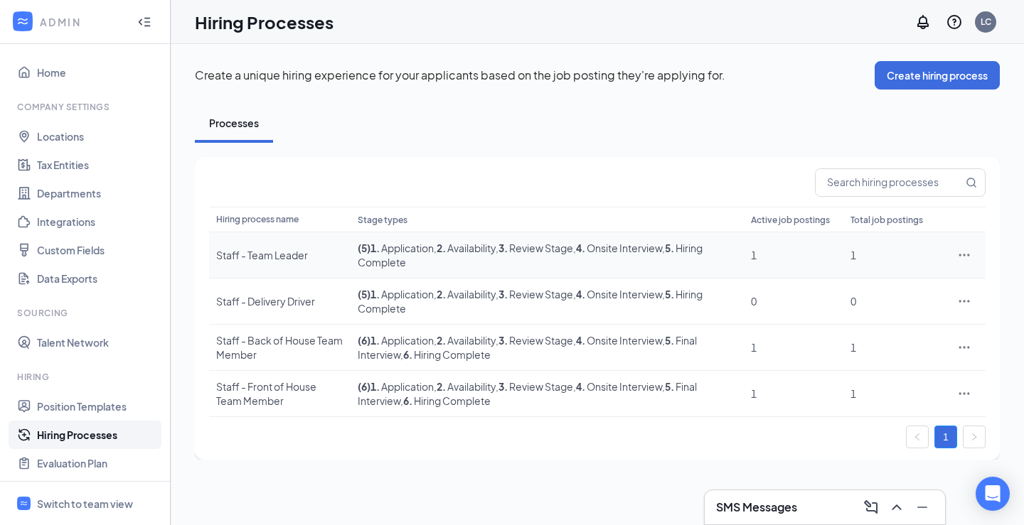
click at [961, 252] on icon "Ellipses" at bounding box center [964, 255] width 14 height 14
click at [854, 277] on span "Edit" at bounding box center [899, 285] width 122 height 16
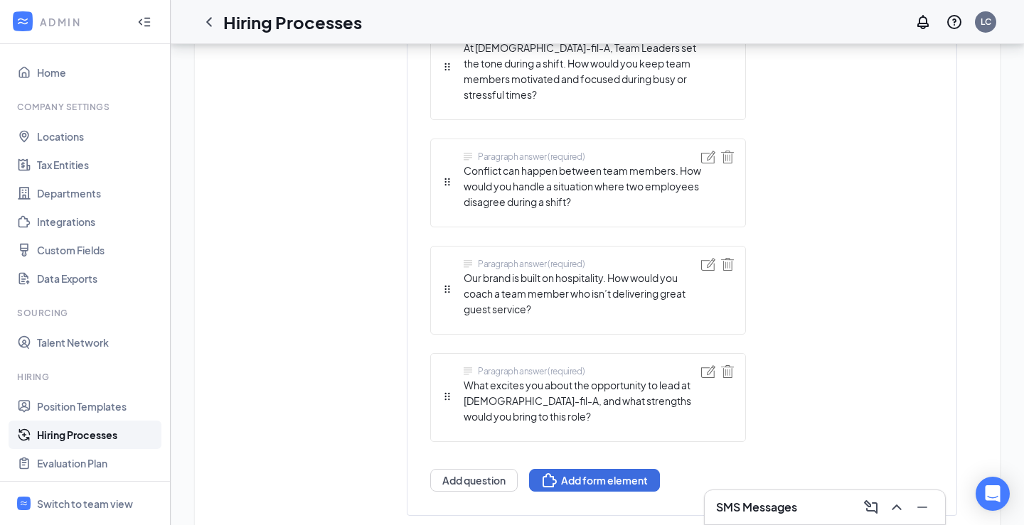
scroll to position [1450, 0]
click at [469, 470] on button "Add question" at bounding box center [473, 481] width 87 height 23
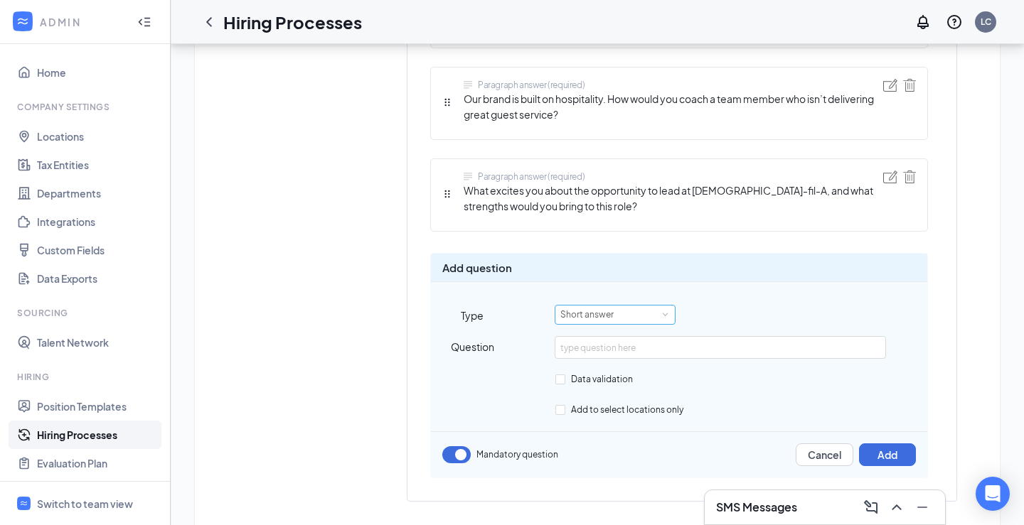
scroll to position [1520, 0]
click at [634, 306] on div "Short answer" at bounding box center [615, 315] width 110 height 18
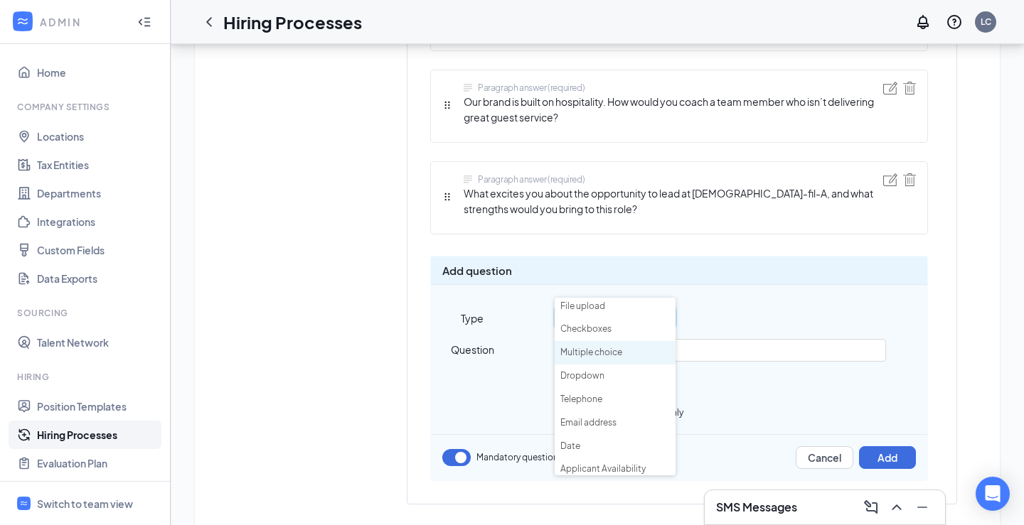
scroll to position [73, 0]
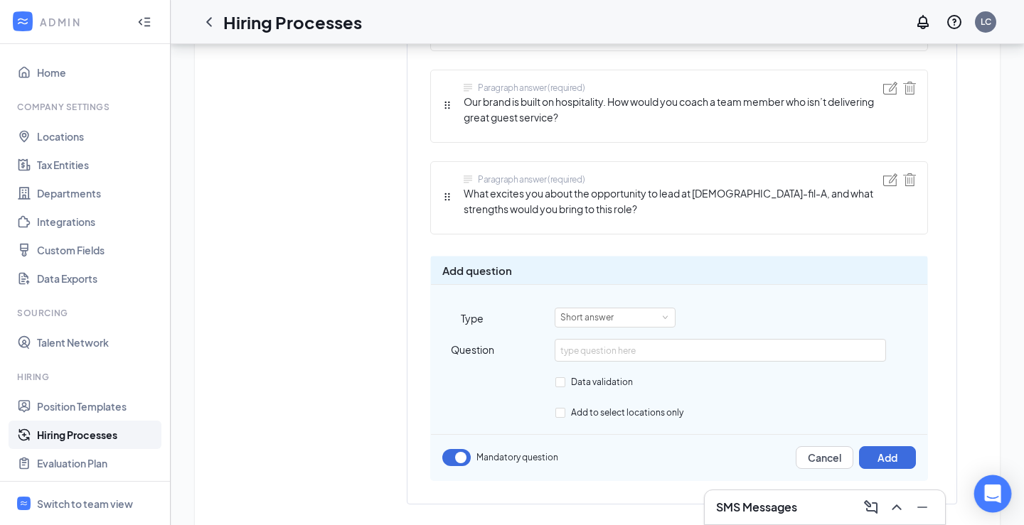
click at [988, 492] on icon "Open Intercom Messenger" at bounding box center [992, 494] width 16 height 18
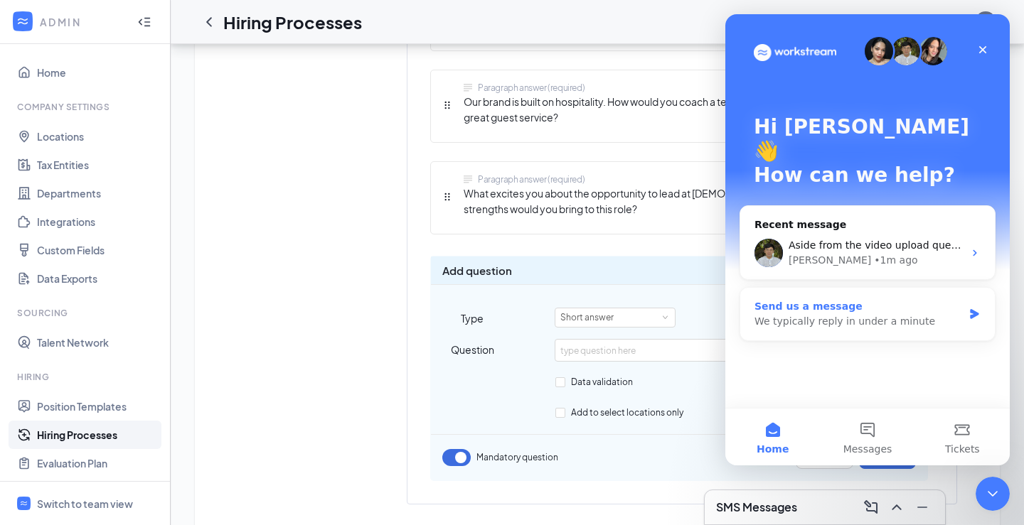
scroll to position [0, 0]
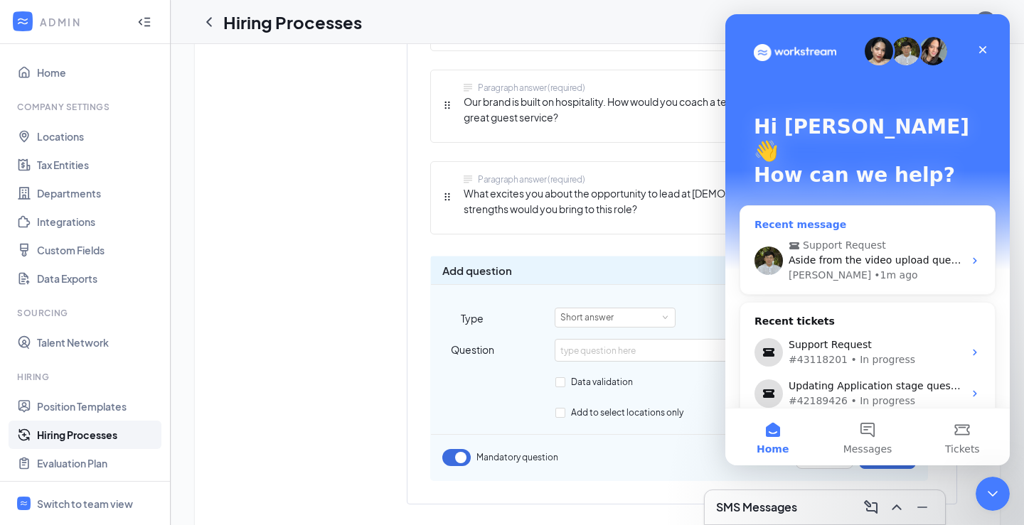
click at [858, 238] on span "Support Request" at bounding box center [844, 245] width 83 height 15
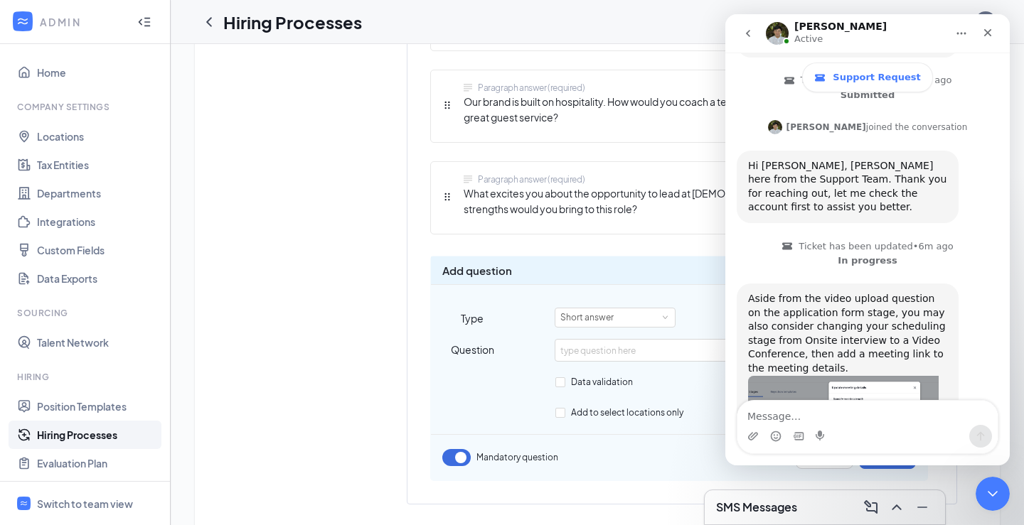
scroll to position [471, 0]
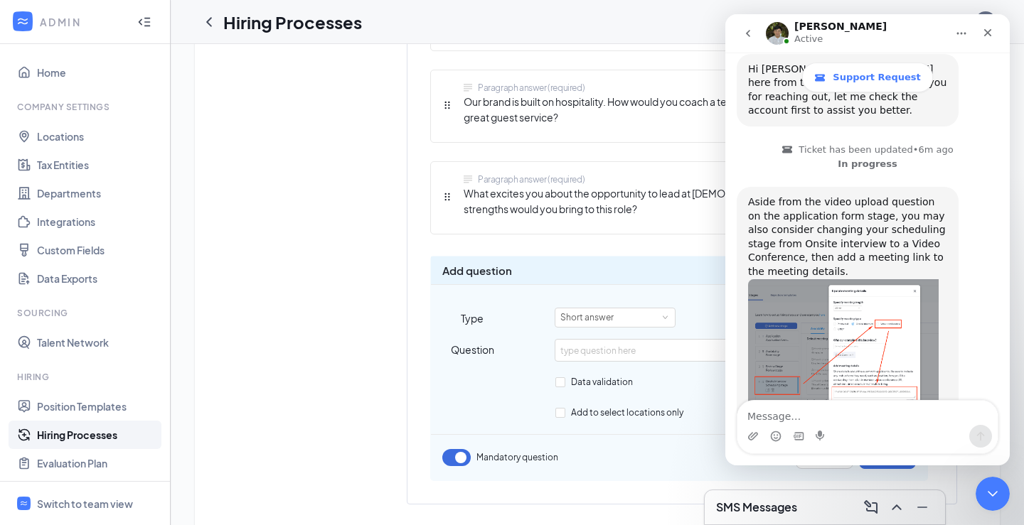
click at [826, 300] on img "James says…" at bounding box center [843, 353] width 191 height 149
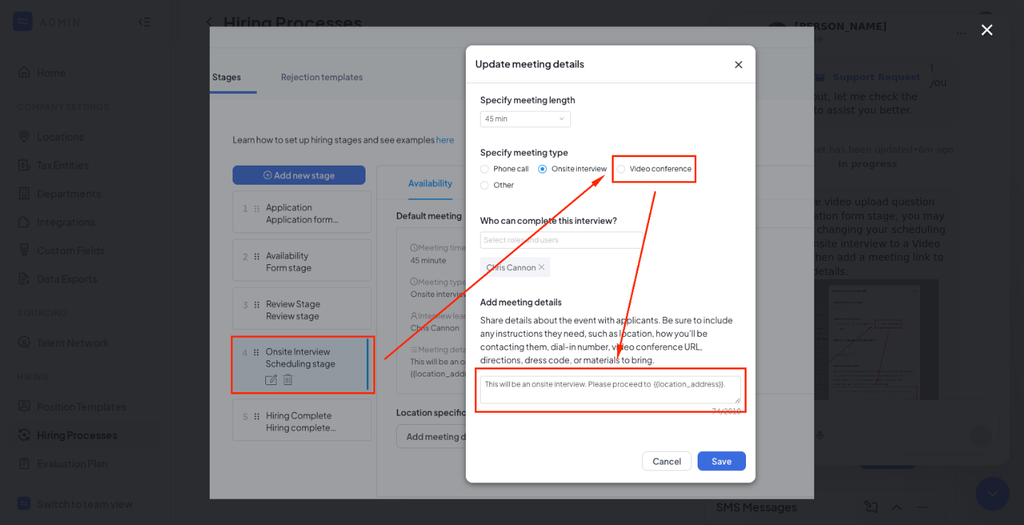
click at [984, 16] on div "Intercom messenger" at bounding box center [512, 262] width 1024 height 525
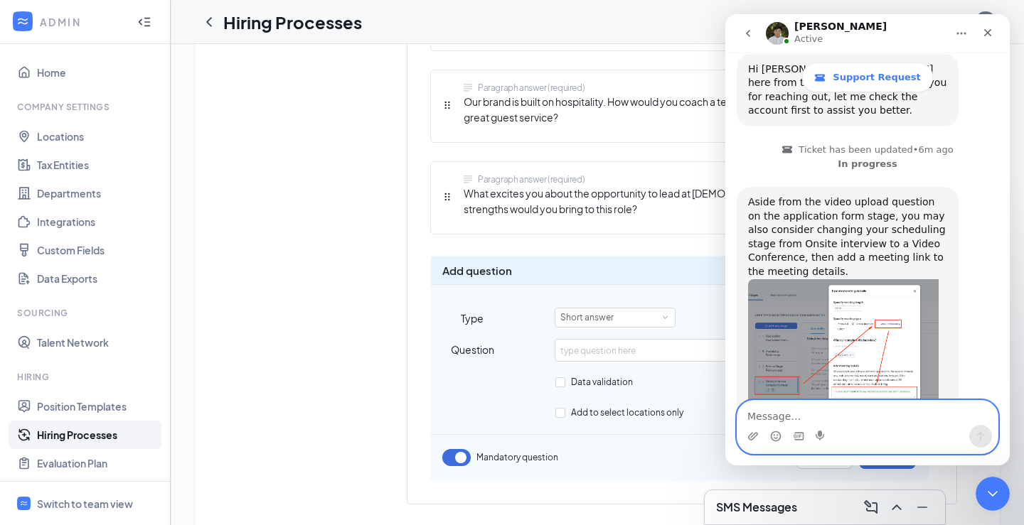
click at [791, 413] on textarea "Message…" at bounding box center [867, 413] width 260 height 24
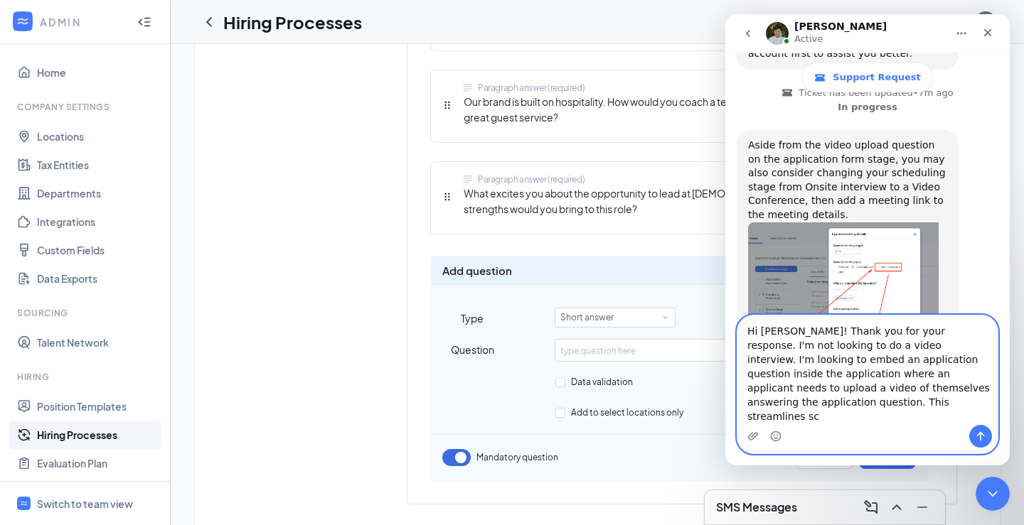
scroll to position [543, 0]
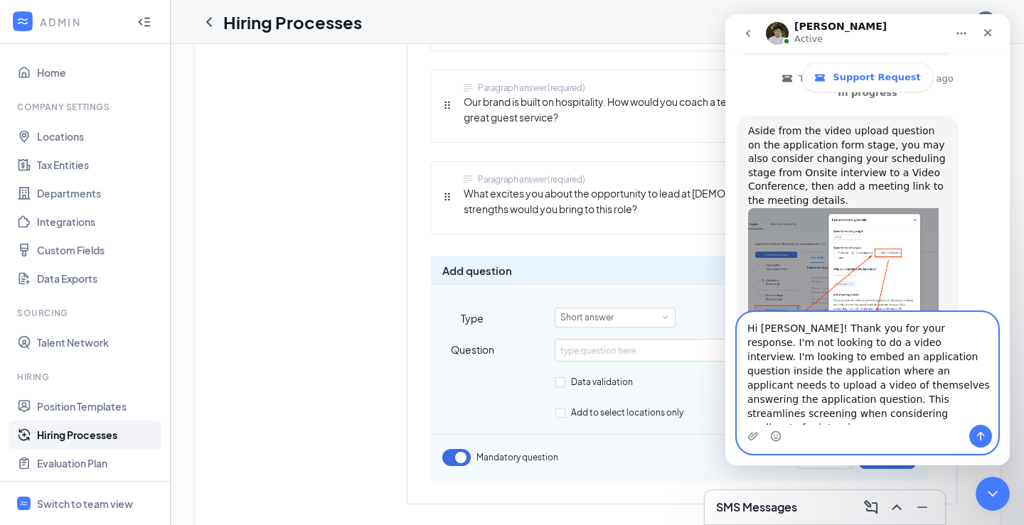
type textarea "Hi James! Thank you for your response. I'm not looking to do a video interview.…"
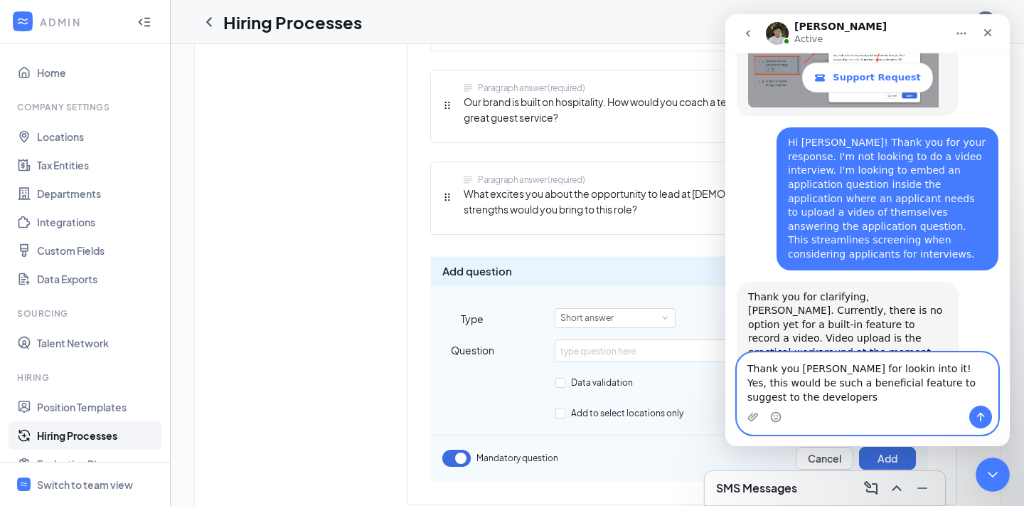
scroll to position [806, 0]
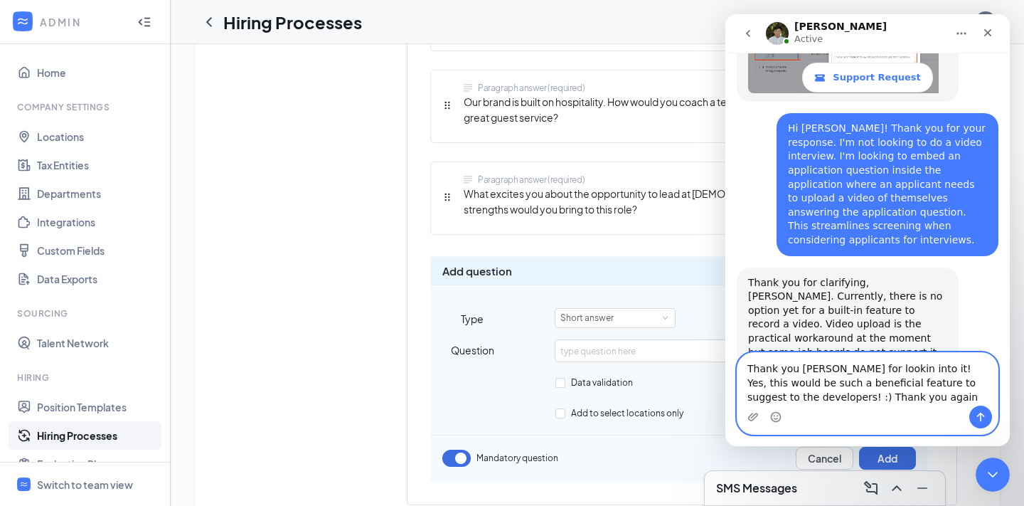
type textarea "Thank you James for lookin into it! Yes, this would be such a beneficial featur…"
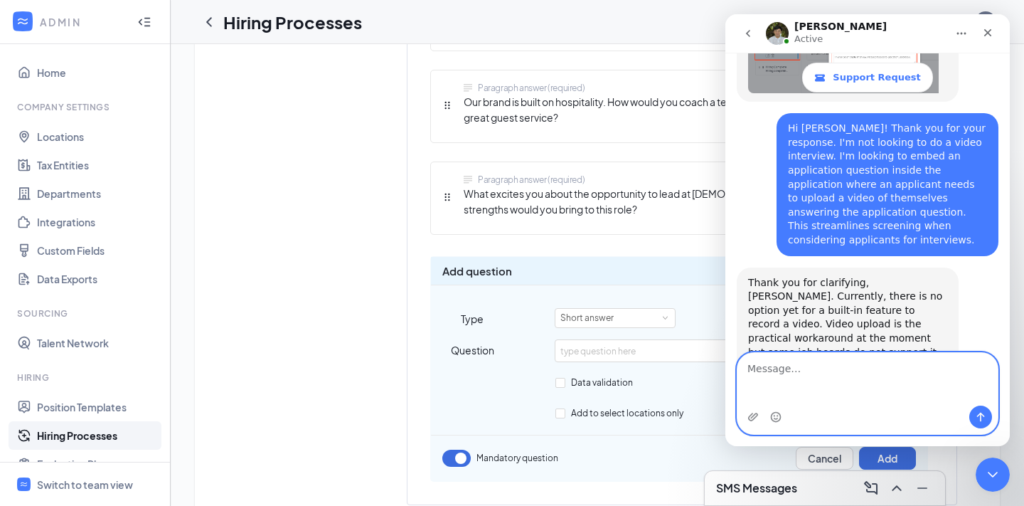
type textarea "\"
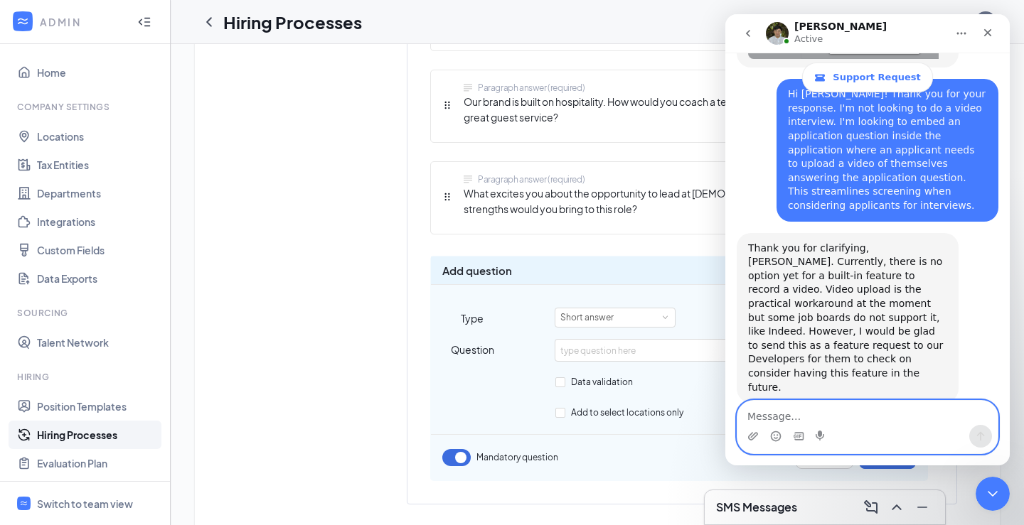
scroll to position [895, 0]
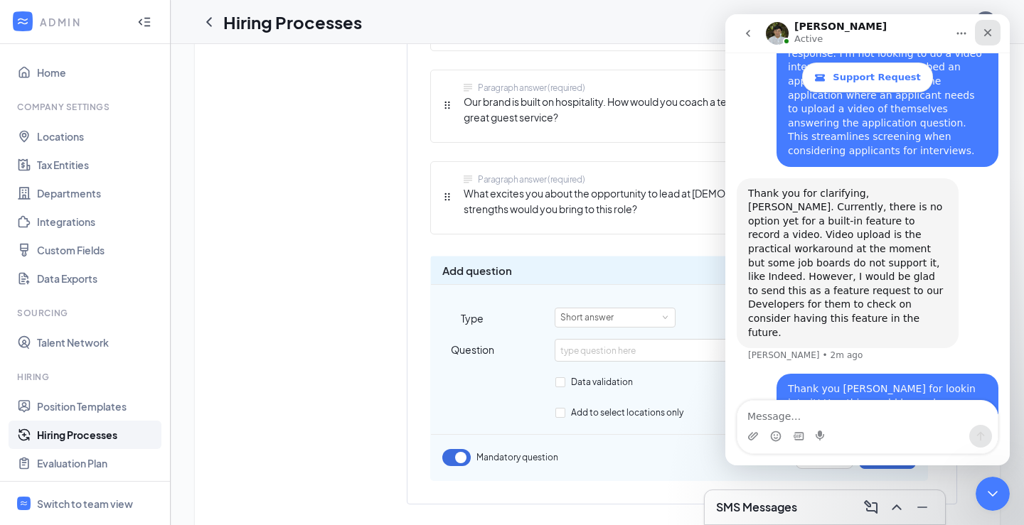
click at [985, 33] on icon "Close" at bounding box center [987, 32] width 11 height 11
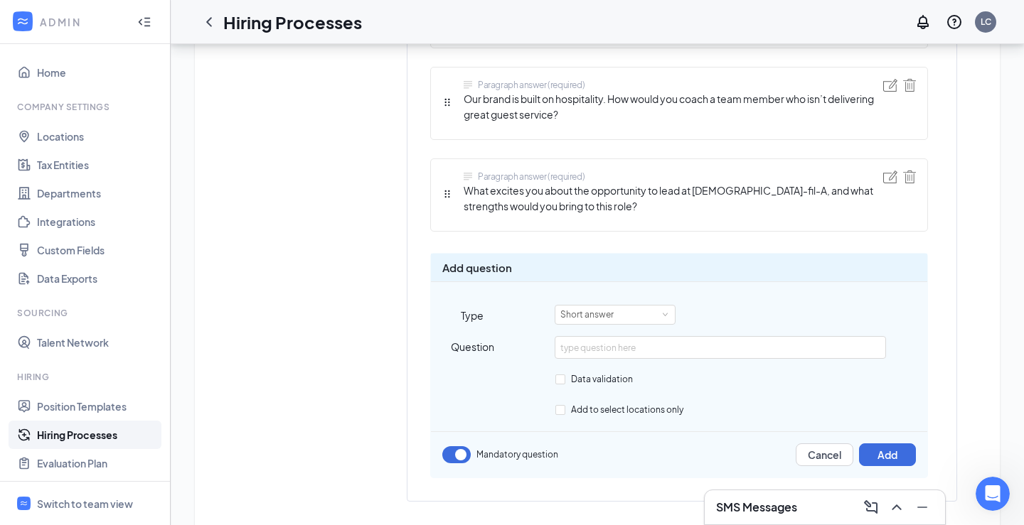
scroll to position [1520, 0]
click at [836, 444] on button "Cancel" at bounding box center [825, 455] width 58 height 23
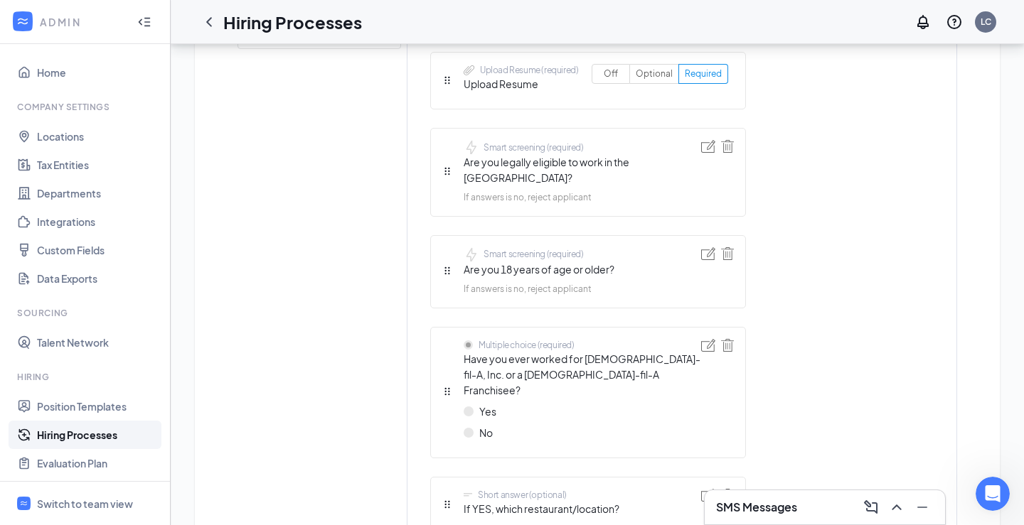
scroll to position [169, 0]
